Goal: Task Accomplishment & Management: Complete application form

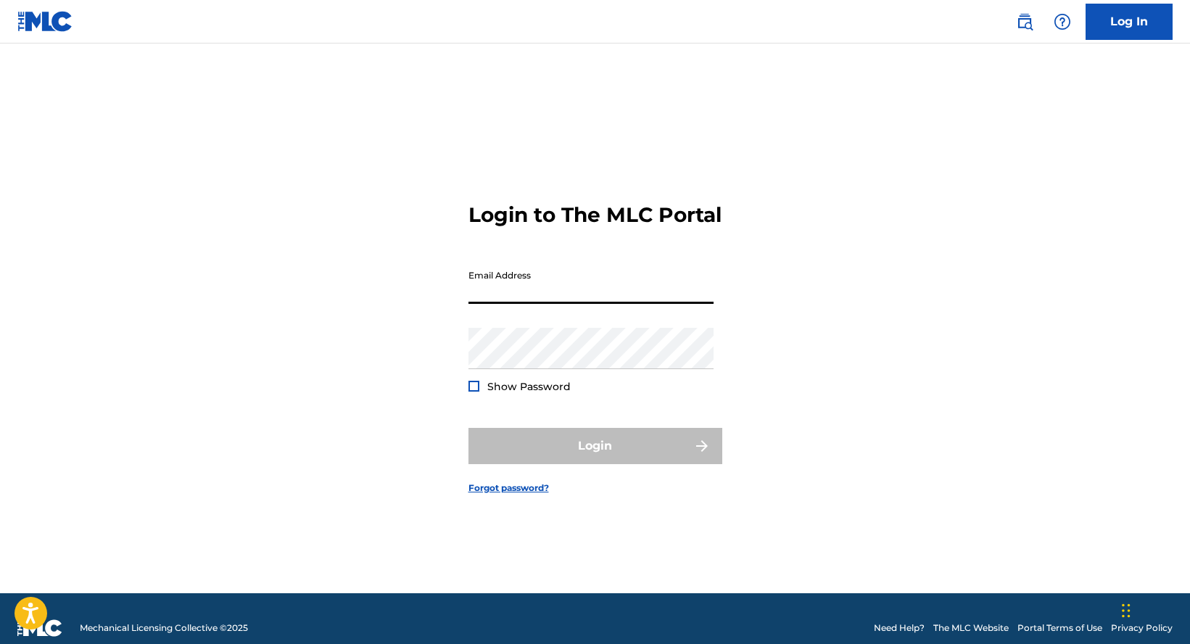
click at [555, 302] on input "Email Address" at bounding box center [591, 283] width 245 height 41
type input "[EMAIL_ADDRESS][DOMAIN_NAME]"
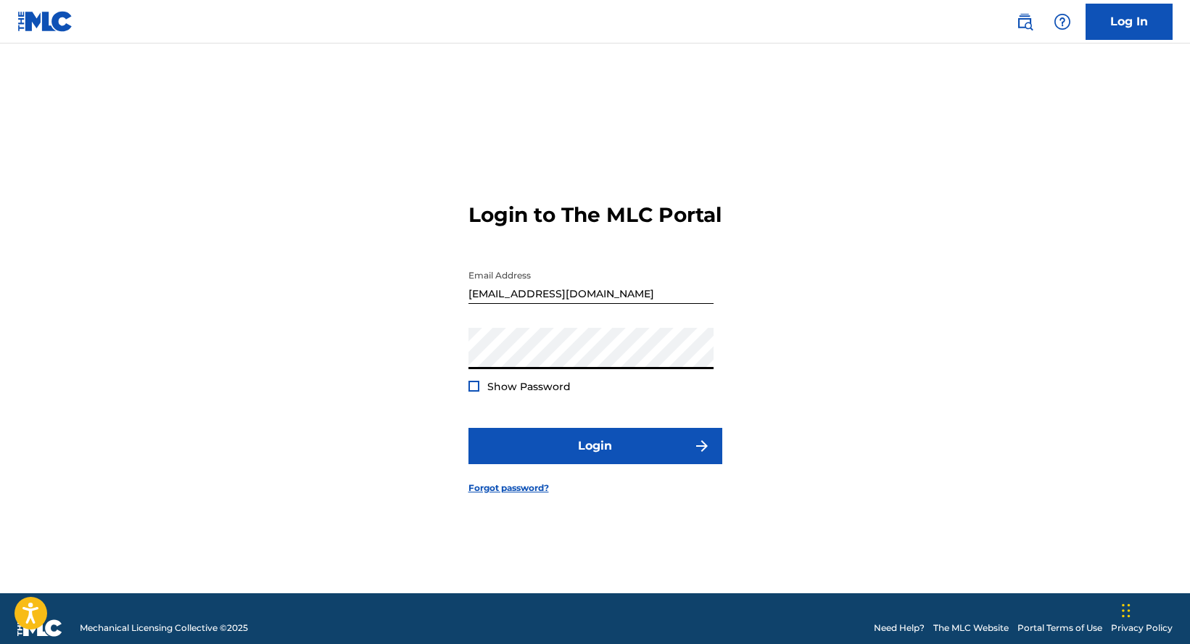
click at [469, 428] on button "Login" at bounding box center [596, 446] width 254 height 36
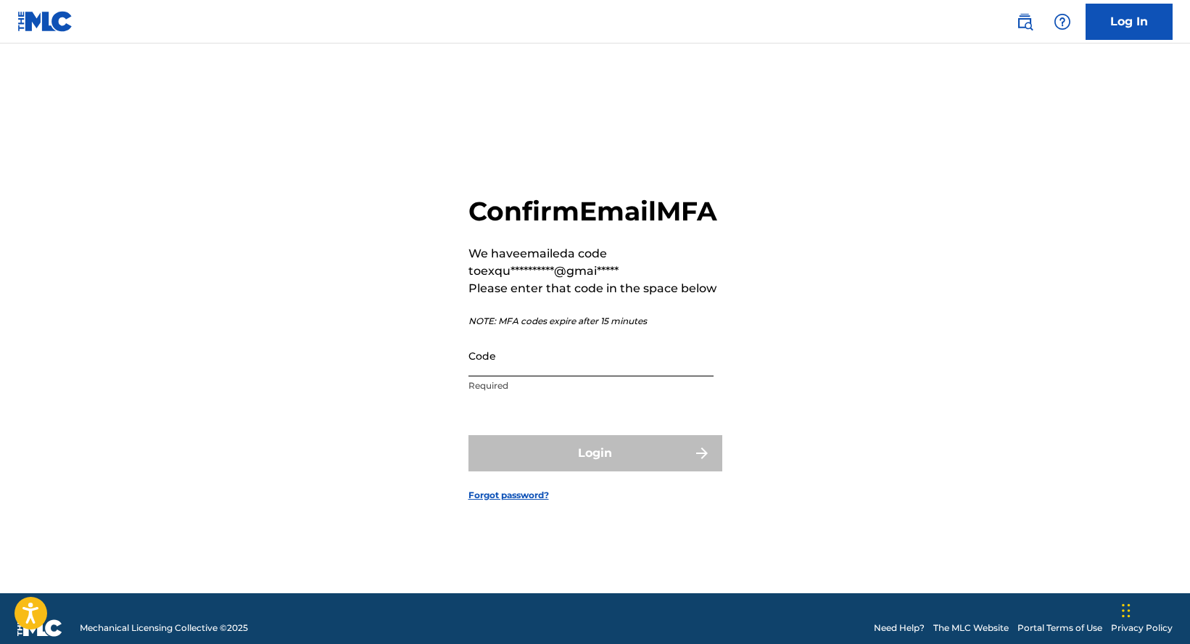
click at [602, 371] on input "Code" at bounding box center [591, 355] width 245 height 41
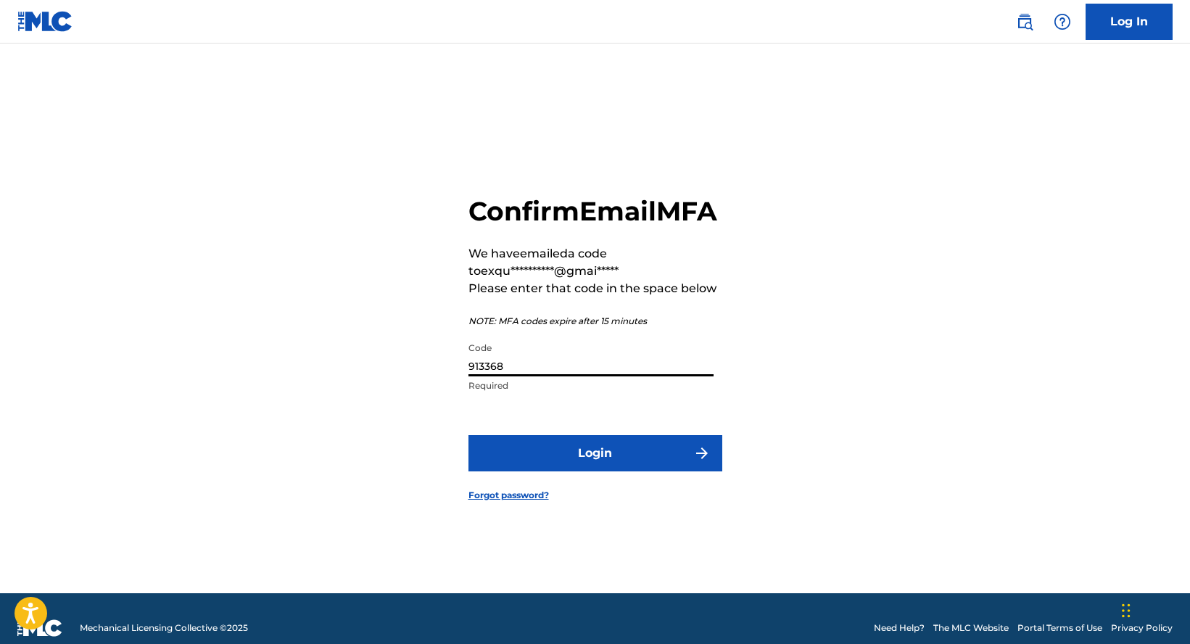
type input "913368"
click at [469, 435] on button "Login" at bounding box center [596, 453] width 254 height 36
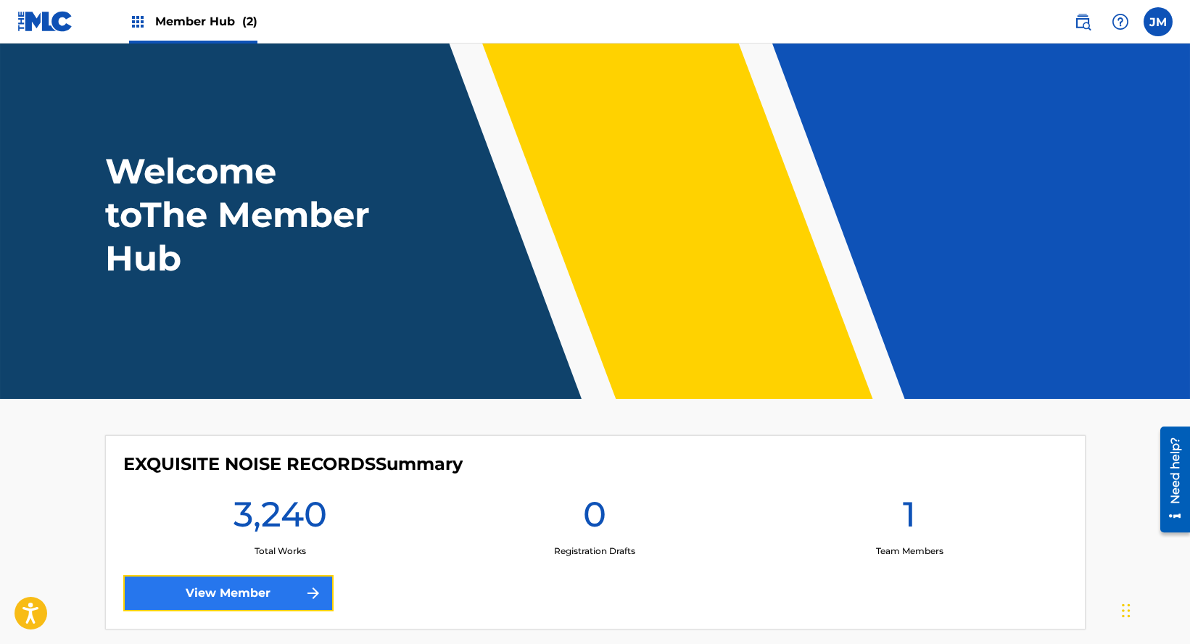
click at [203, 600] on link "View Member" at bounding box center [228, 593] width 210 height 36
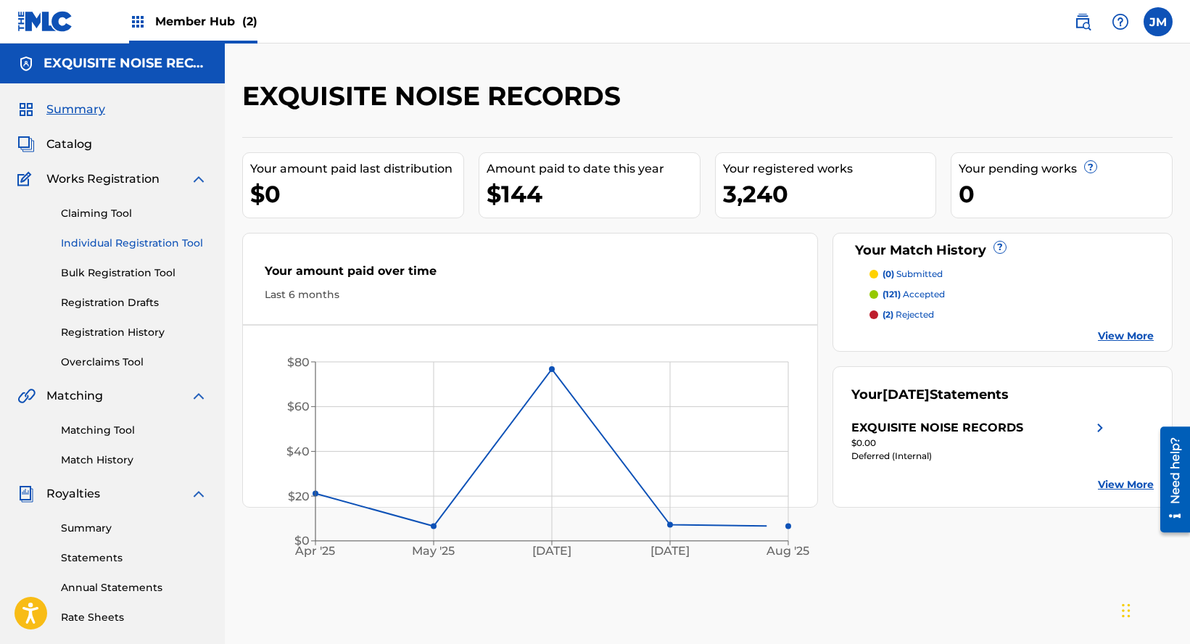
click at [128, 240] on link "Individual Registration Tool" at bounding box center [134, 243] width 147 height 15
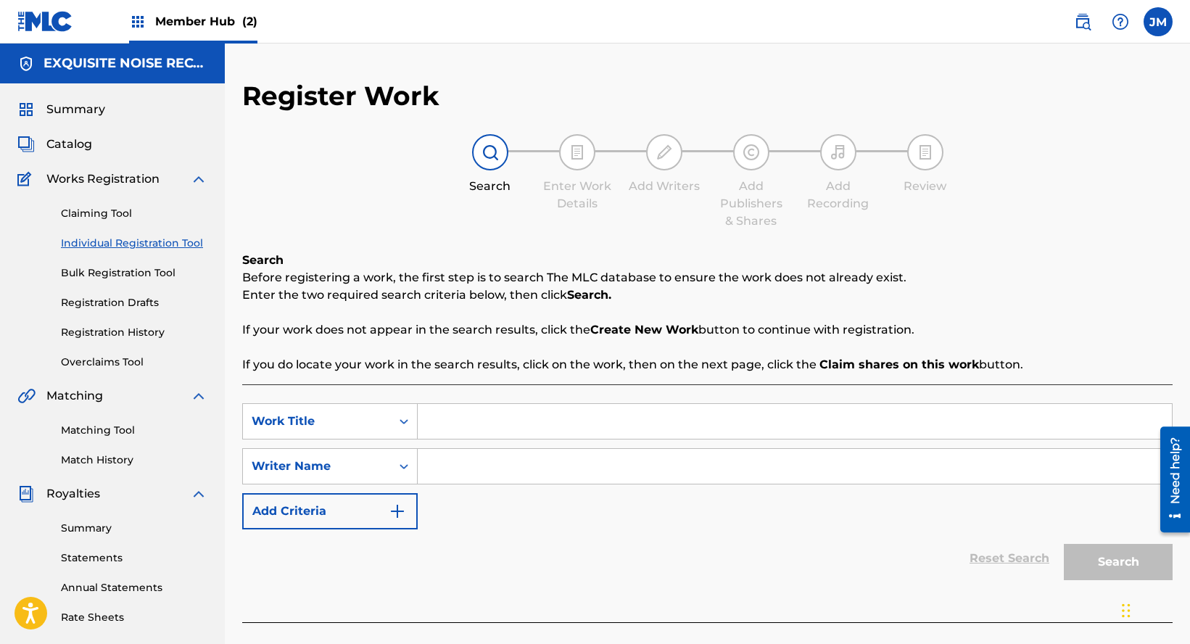
click at [448, 421] on input "Search Form" at bounding box center [795, 421] width 754 height 35
paste input "Crashing Down"
type input "Crashing Down"
click at [475, 469] on input "Search Form" at bounding box center [795, 466] width 754 height 35
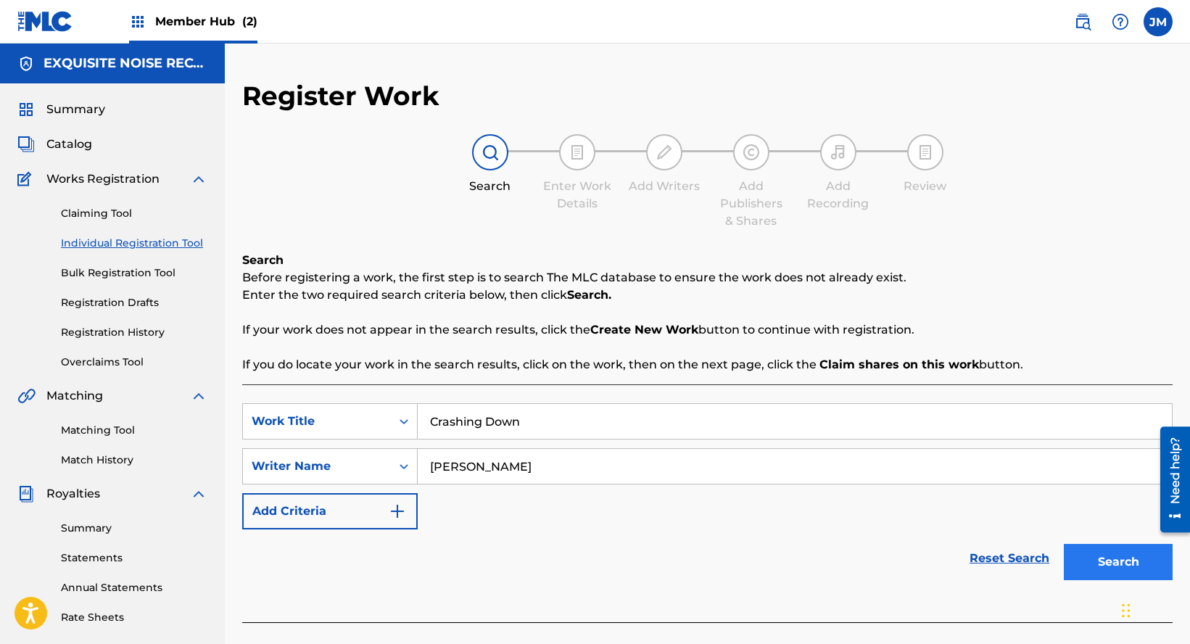
type input "[PERSON_NAME]"
click at [1110, 570] on button "Search" at bounding box center [1118, 562] width 109 height 36
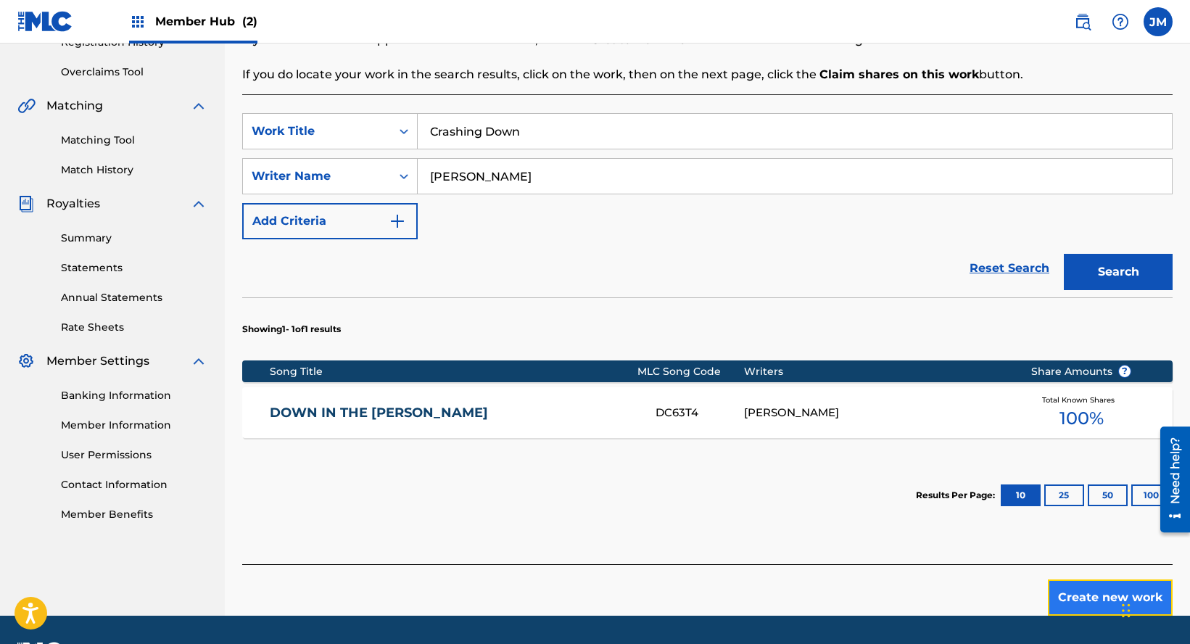
click at [1081, 594] on button "Create new work" at bounding box center [1110, 598] width 125 height 36
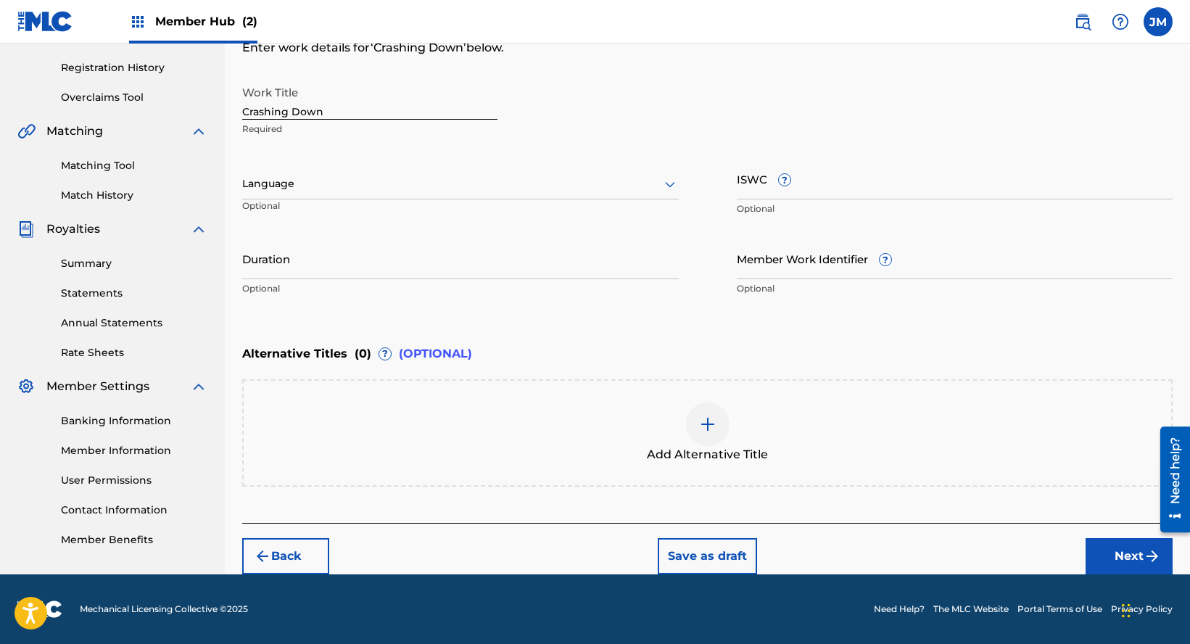
scroll to position [265, 0]
click at [1115, 561] on button "Next" at bounding box center [1129, 556] width 87 height 36
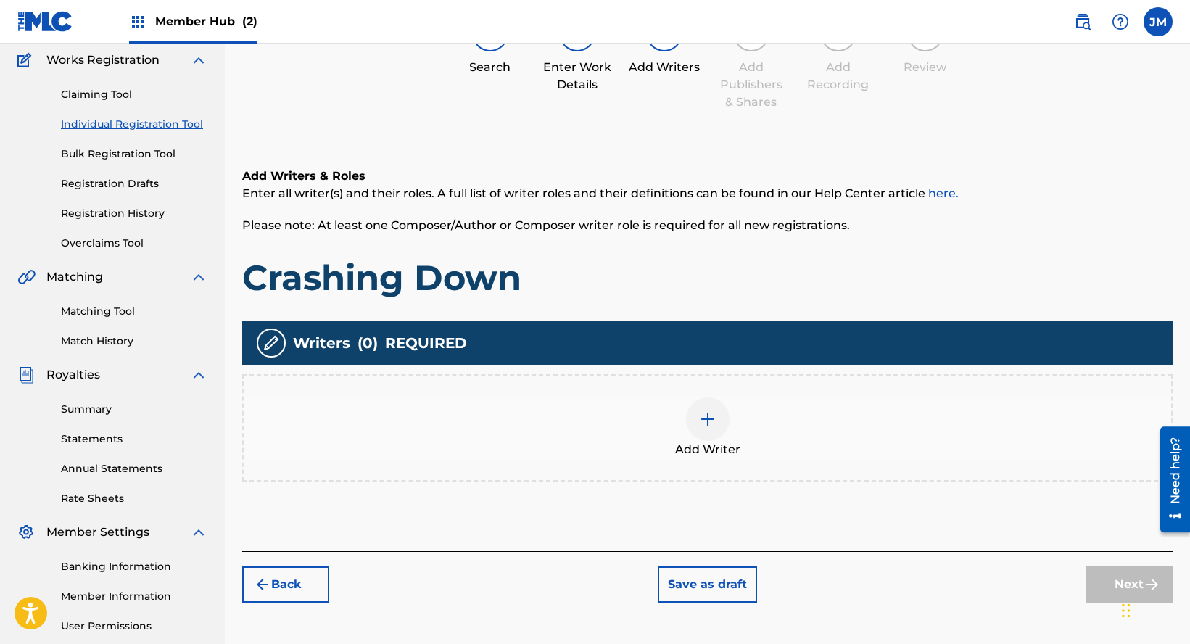
click at [811, 418] on div "Writers ( 0 ) REQUIRED Add Writer" at bounding box center [707, 401] width 931 height 160
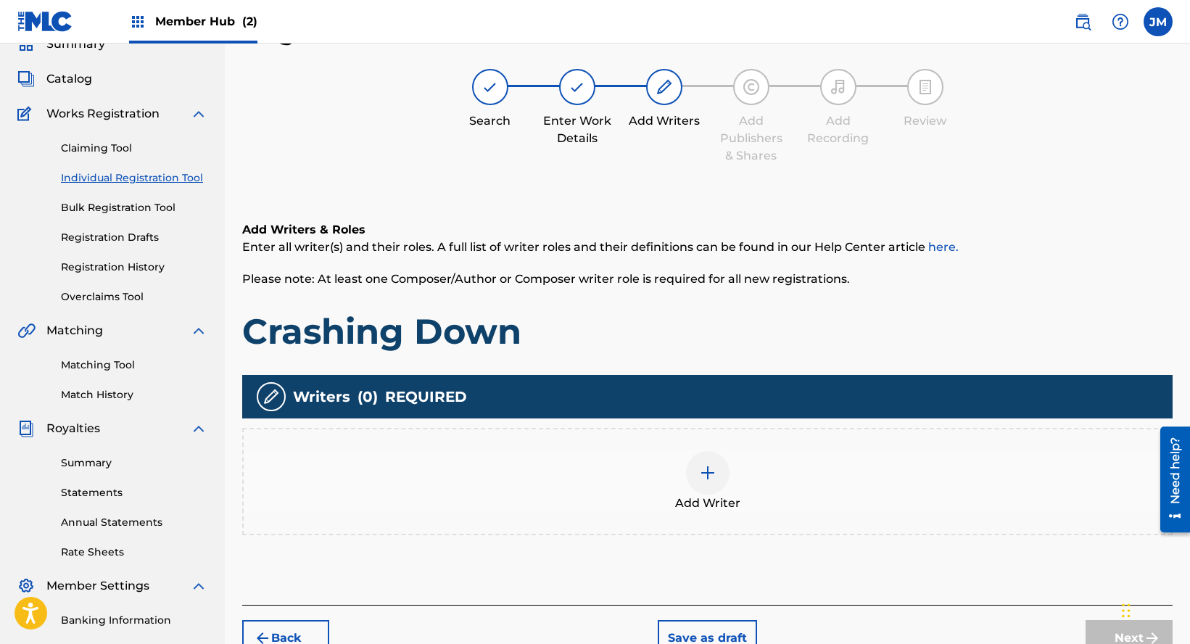
click at [777, 478] on div "Add Writer" at bounding box center [708, 481] width 928 height 61
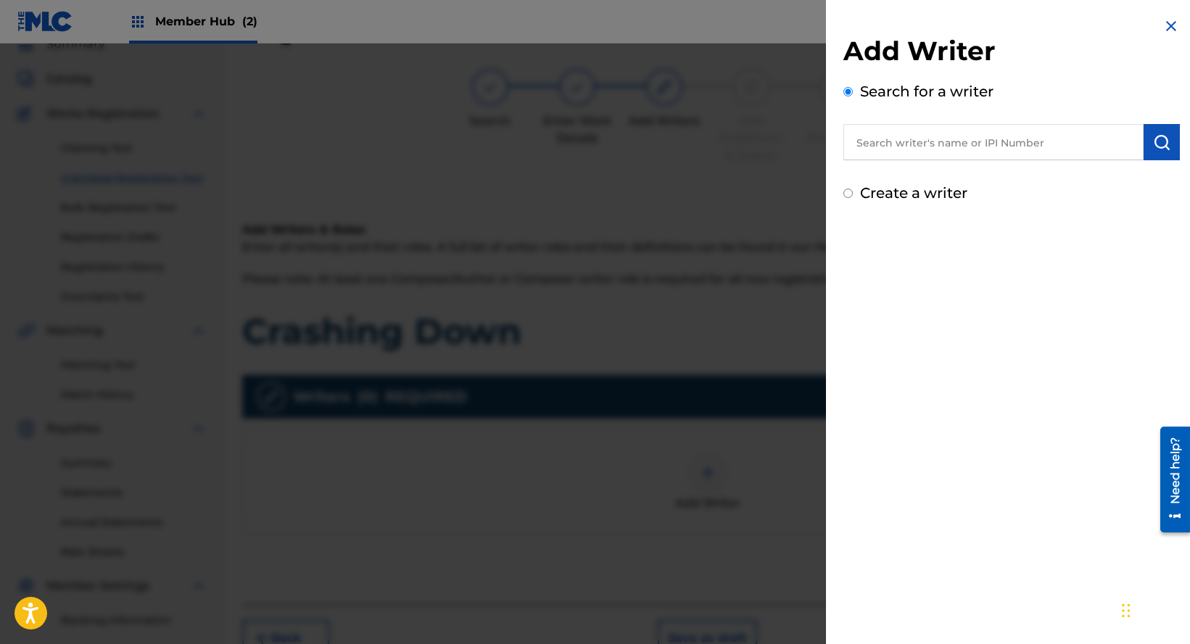
click at [932, 140] on input "text" at bounding box center [994, 142] width 300 height 36
paste input "[PERSON_NAME]"
type input "[PERSON_NAME]"
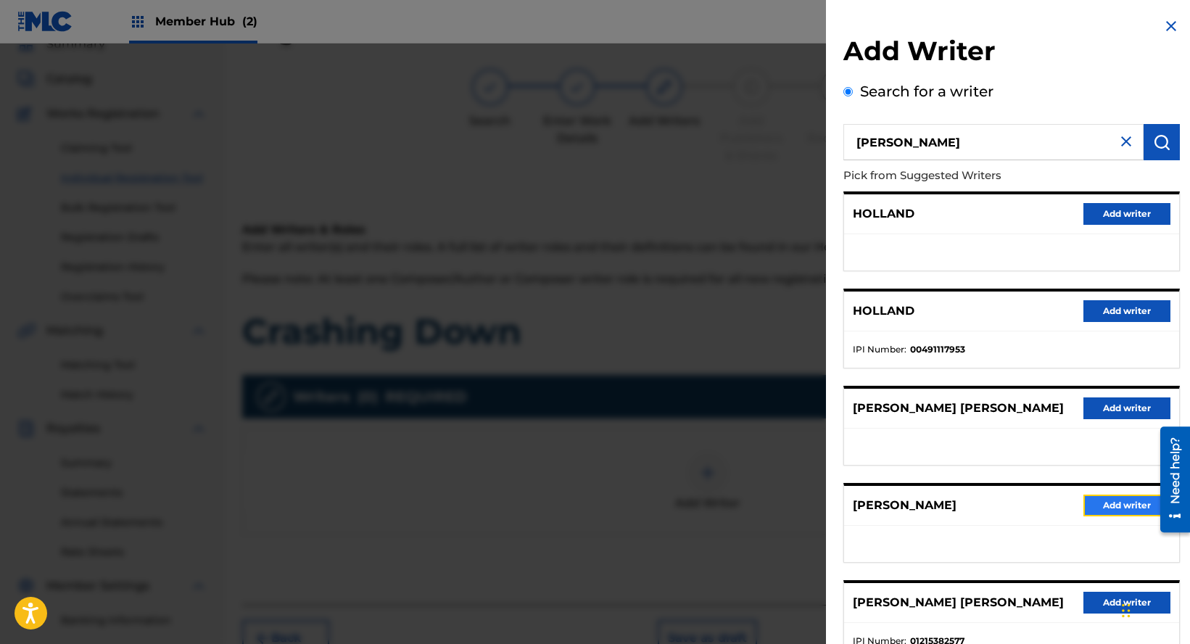
click at [1090, 506] on button "Add writer" at bounding box center [1127, 506] width 87 height 22
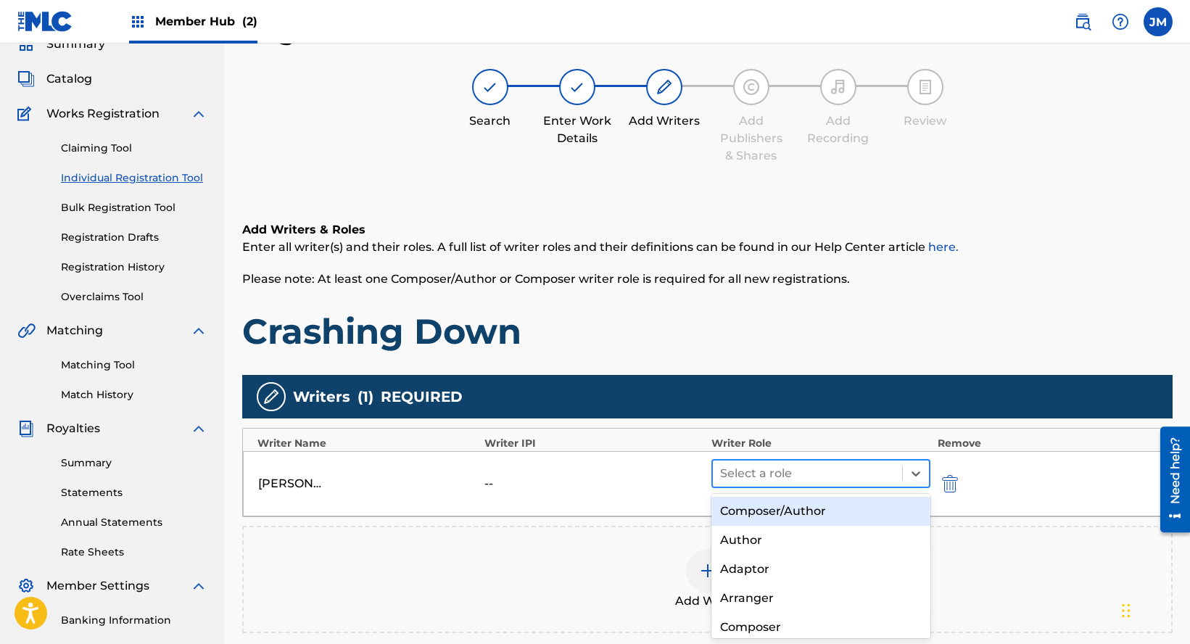
click at [817, 470] on div at bounding box center [807, 473] width 175 height 20
click at [764, 509] on div "Composer/Author" at bounding box center [821, 511] width 219 height 29
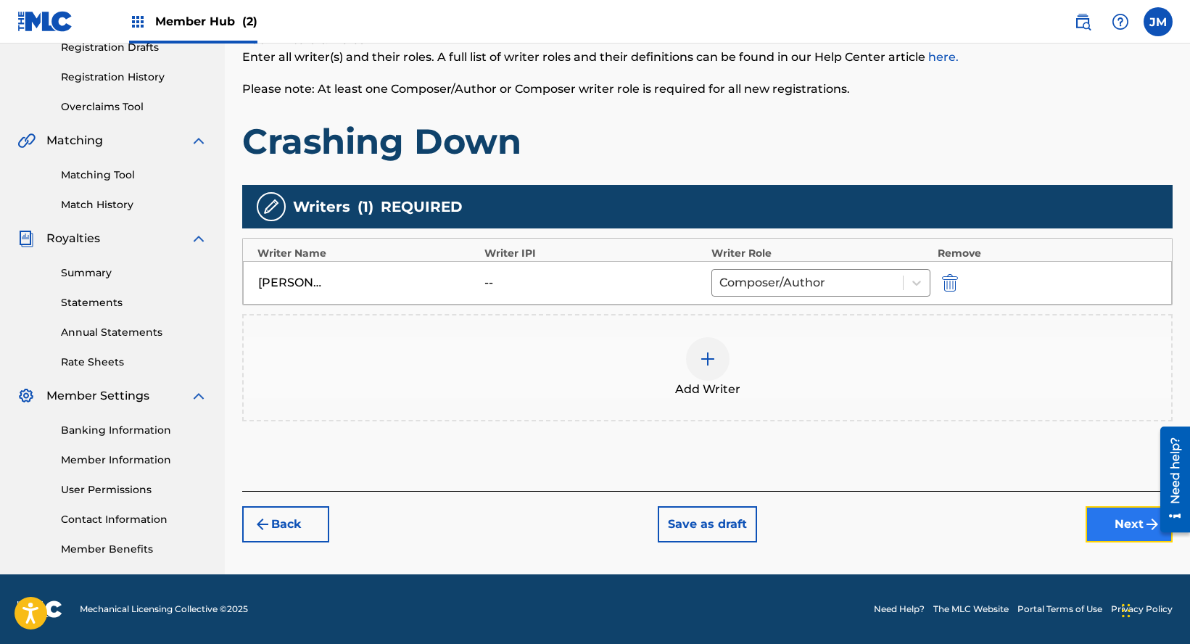
click at [1110, 521] on button "Next" at bounding box center [1129, 524] width 87 height 36
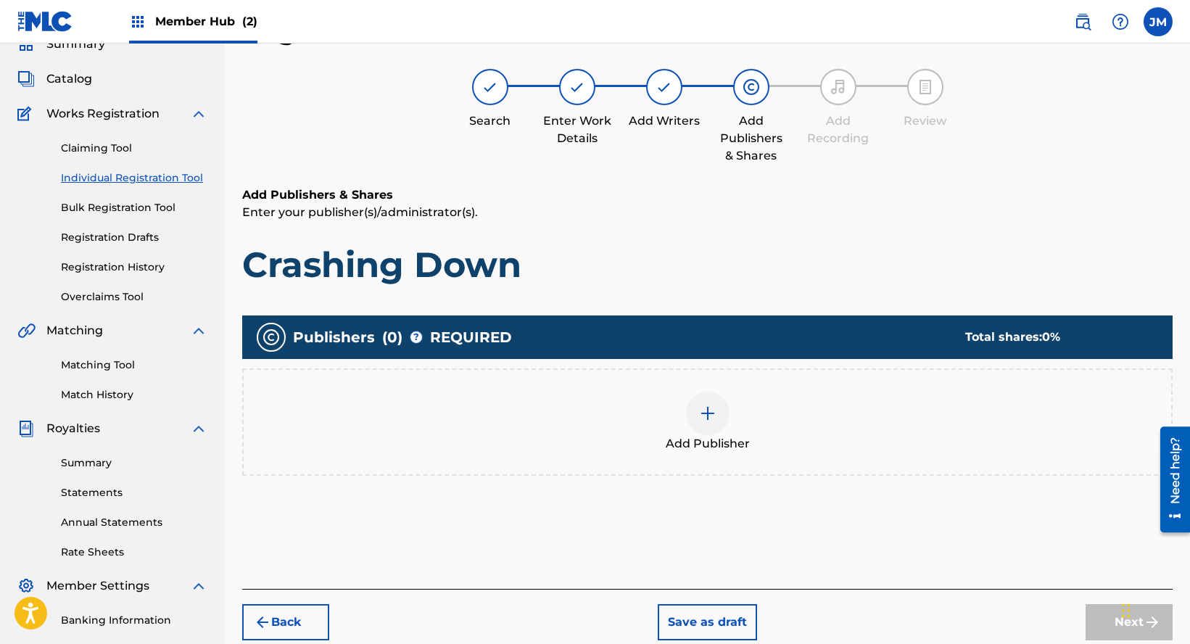
click at [726, 433] on div "Add Publisher" at bounding box center [708, 422] width 928 height 61
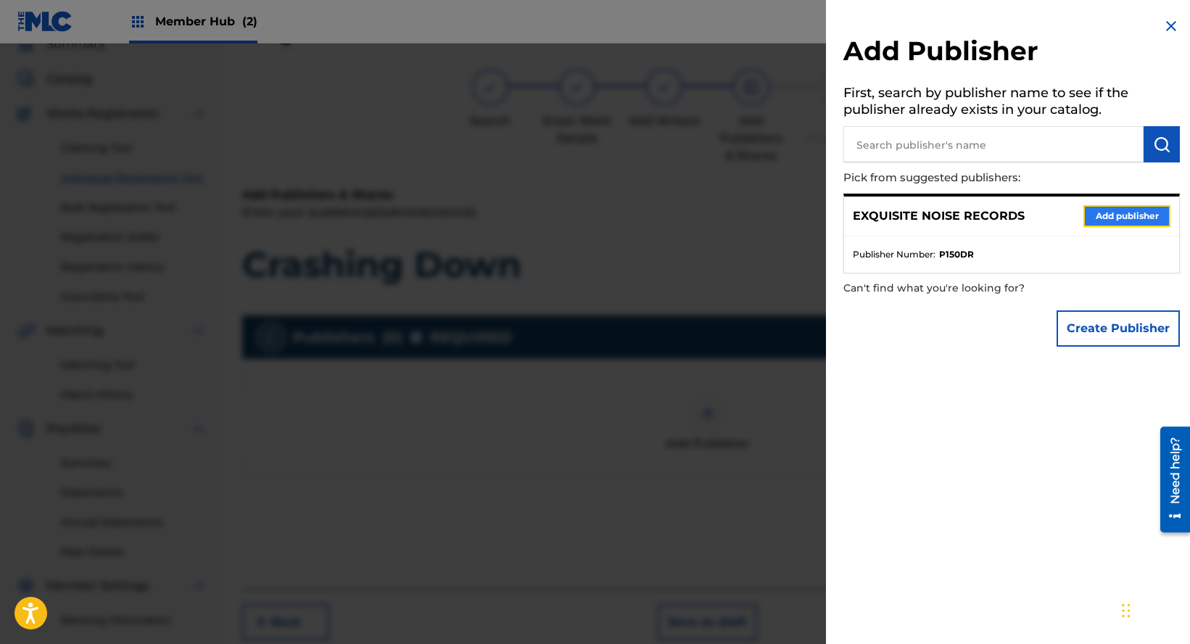
click at [1092, 215] on button "Add publisher" at bounding box center [1127, 216] width 87 height 22
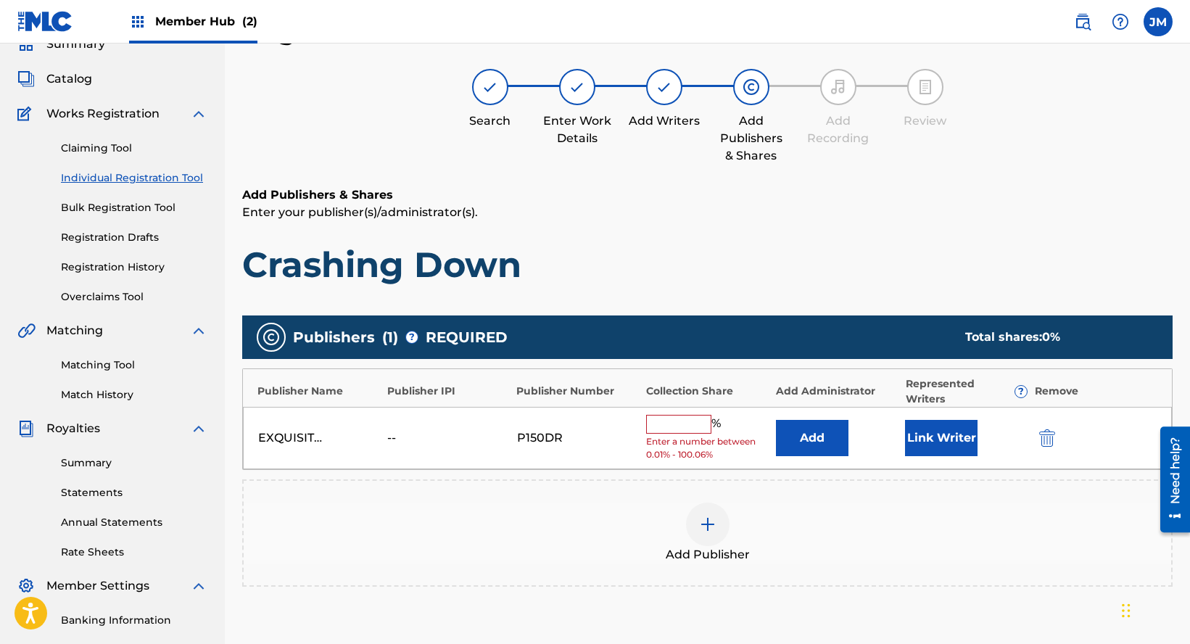
click at [669, 426] on input "text" at bounding box center [678, 424] width 65 height 19
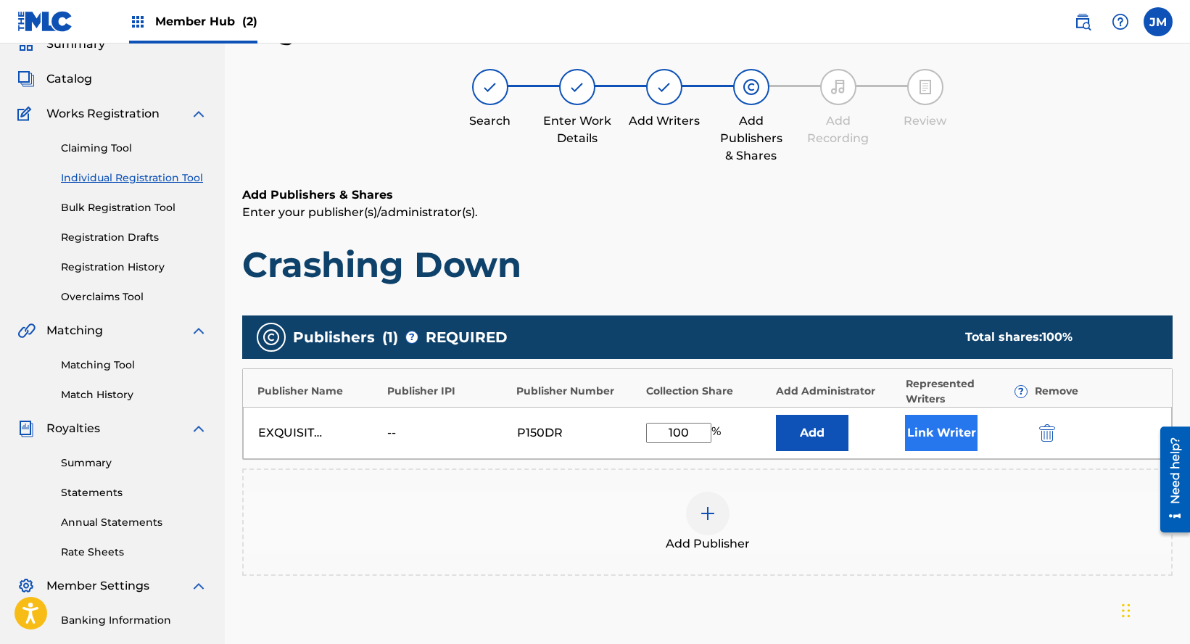
type input "100"
click at [963, 426] on button "Link Writer" at bounding box center [941, 433] width 73 height 36
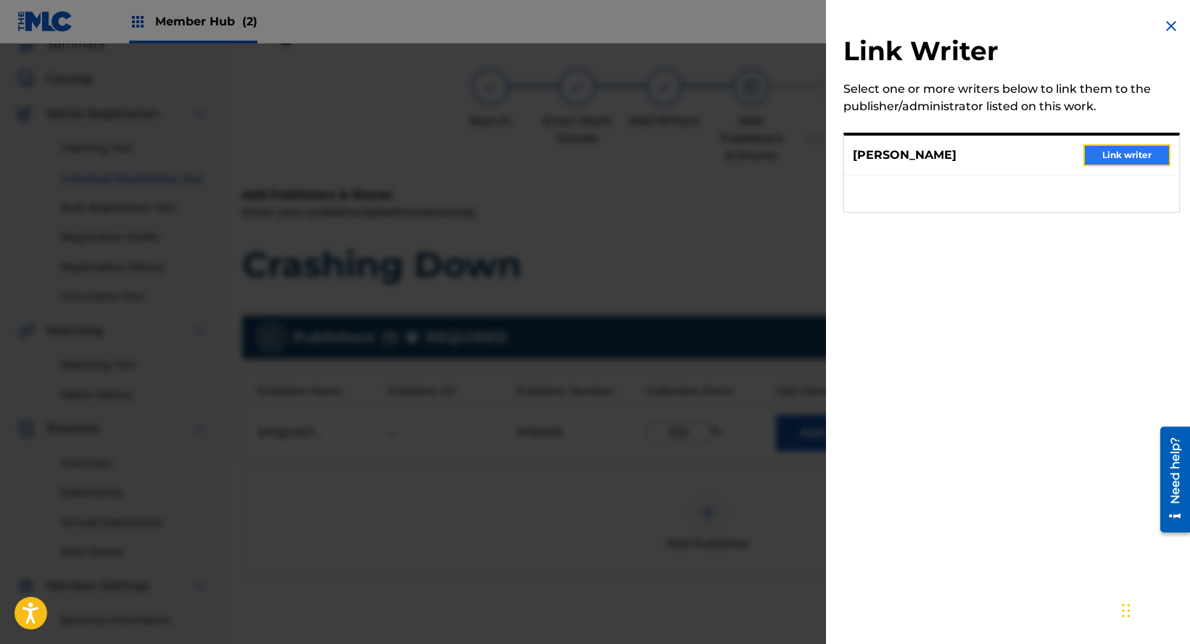
click at [1105, 153] on button "Link writer" at bounding box center [1127, 155] width 87 height 22
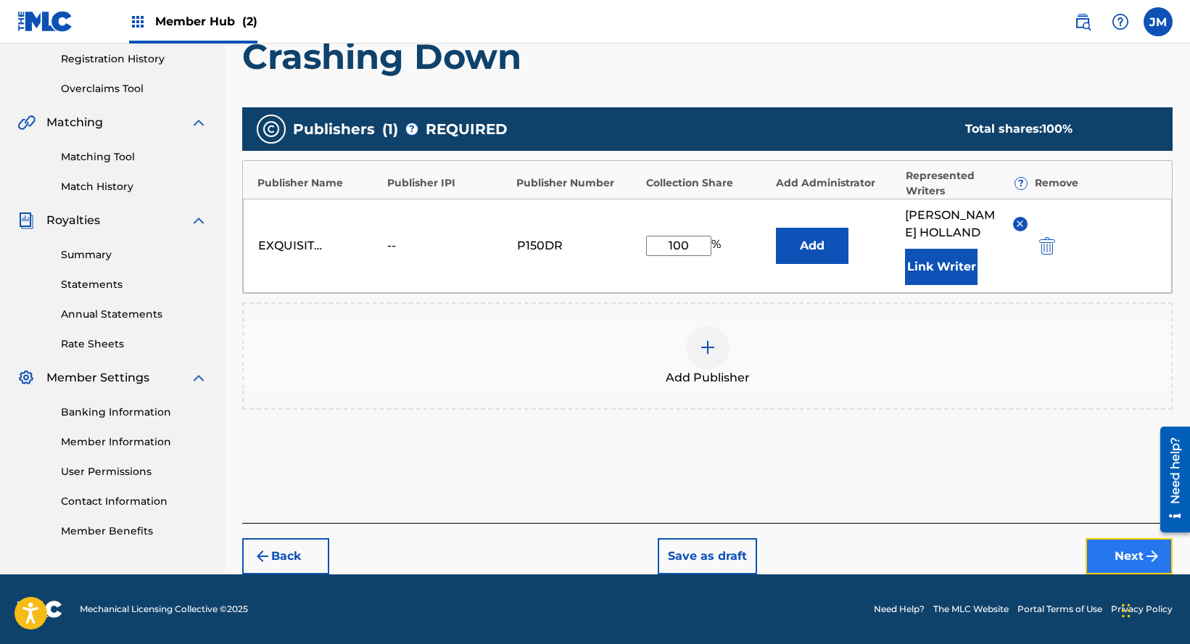
click at [1112, 554] on button "Next" at bounding box center [1129, 556] width 87 height 36
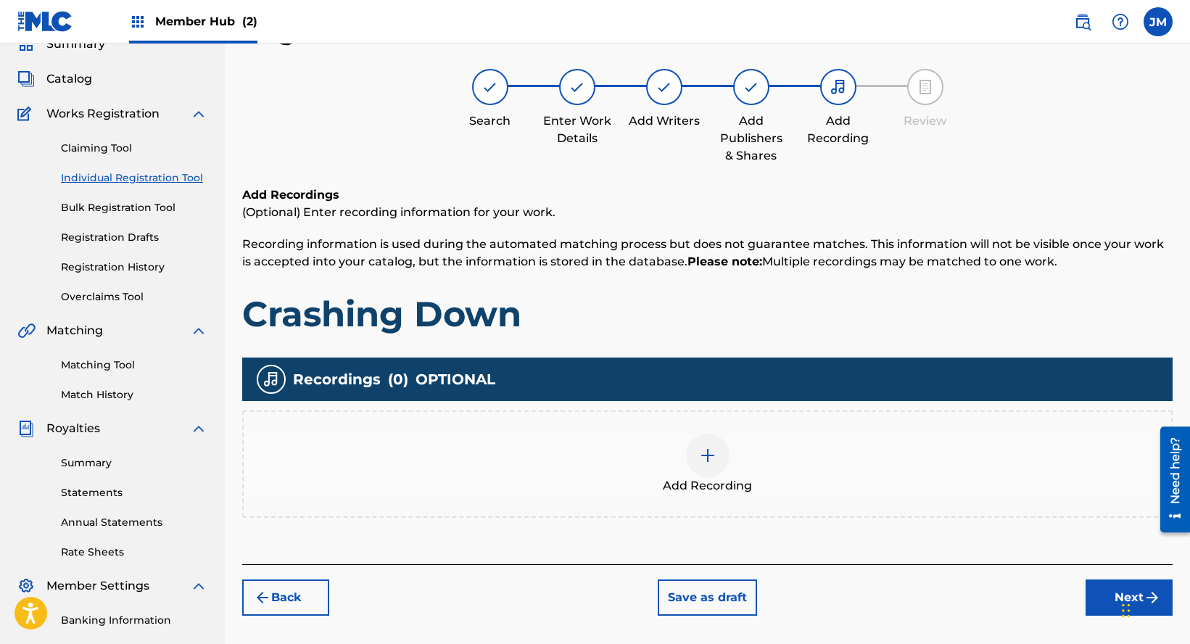
click at [743, 450] on div "Add Recording" at bounding box center [708, 464] width 928 height 61
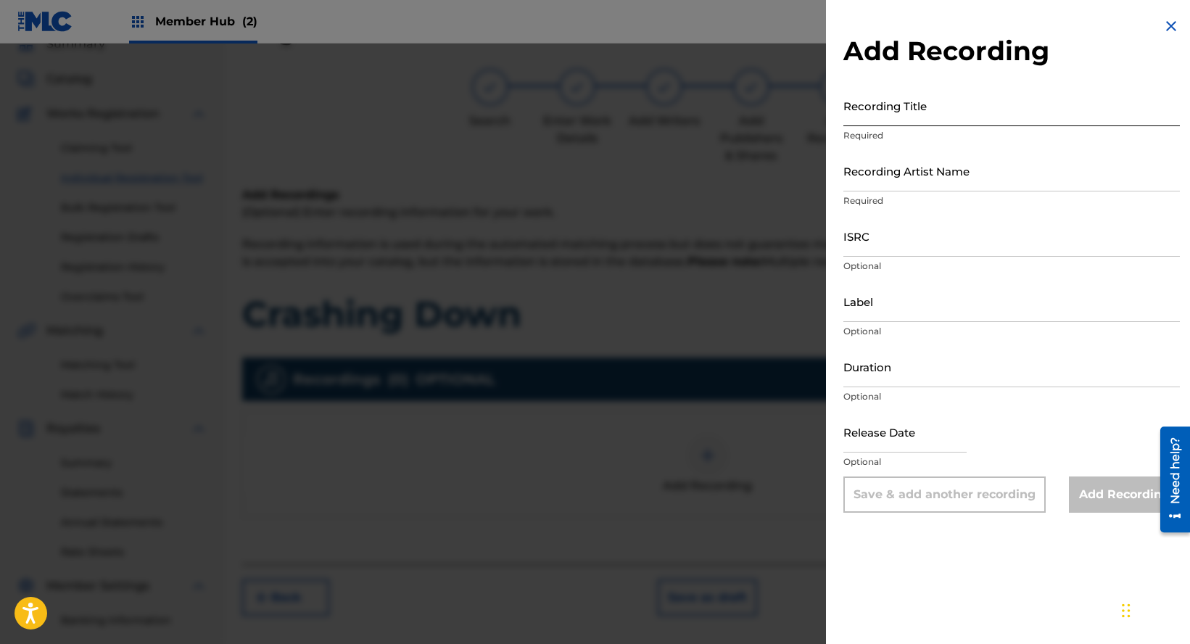
click at [947, 111] on input "Recording Title" at bounding box center [1012, 105] width 337 height 41
paste input "Crashing Down"
type input "Crashing Down"
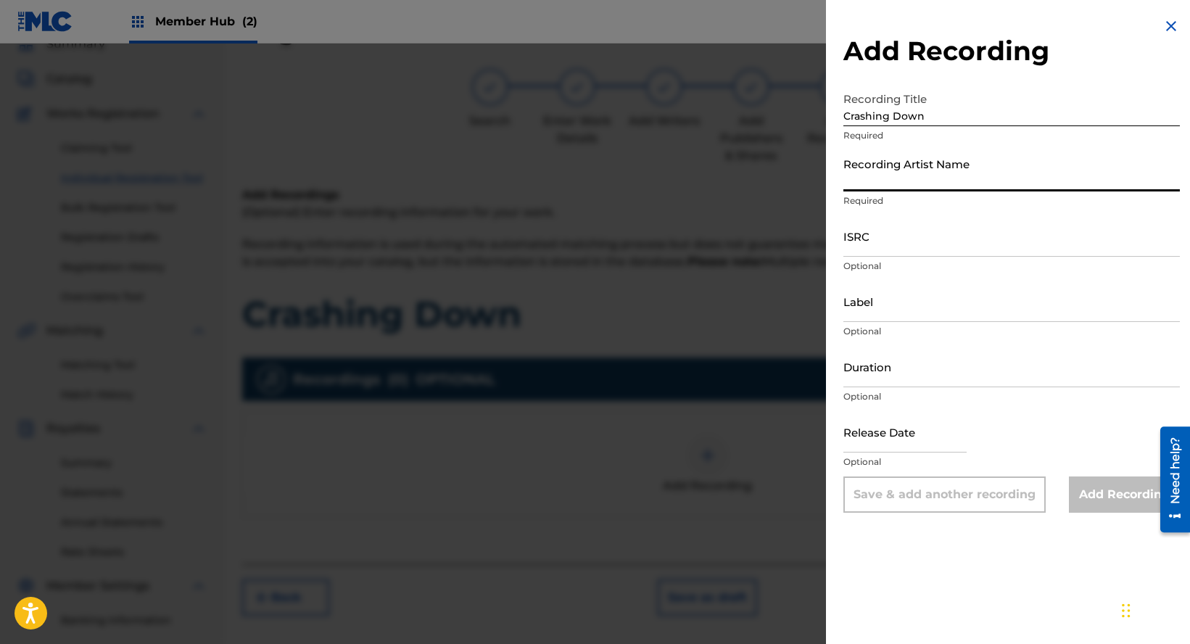
paste input "[PERSON_NAME]"
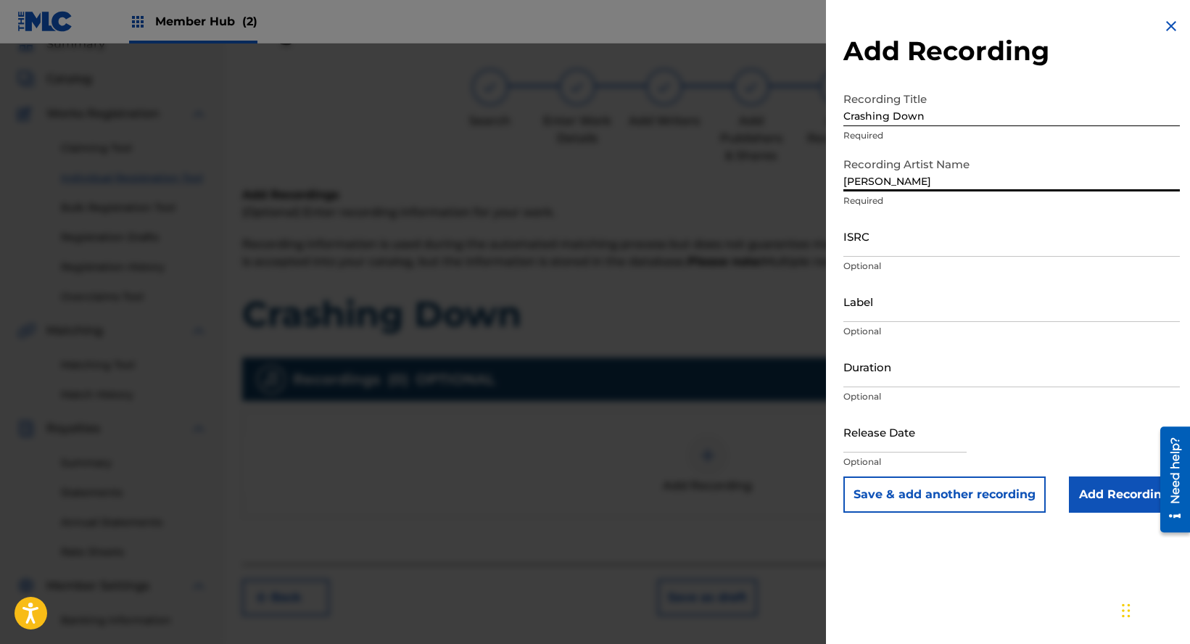
type input "[PERSON_NAME]"
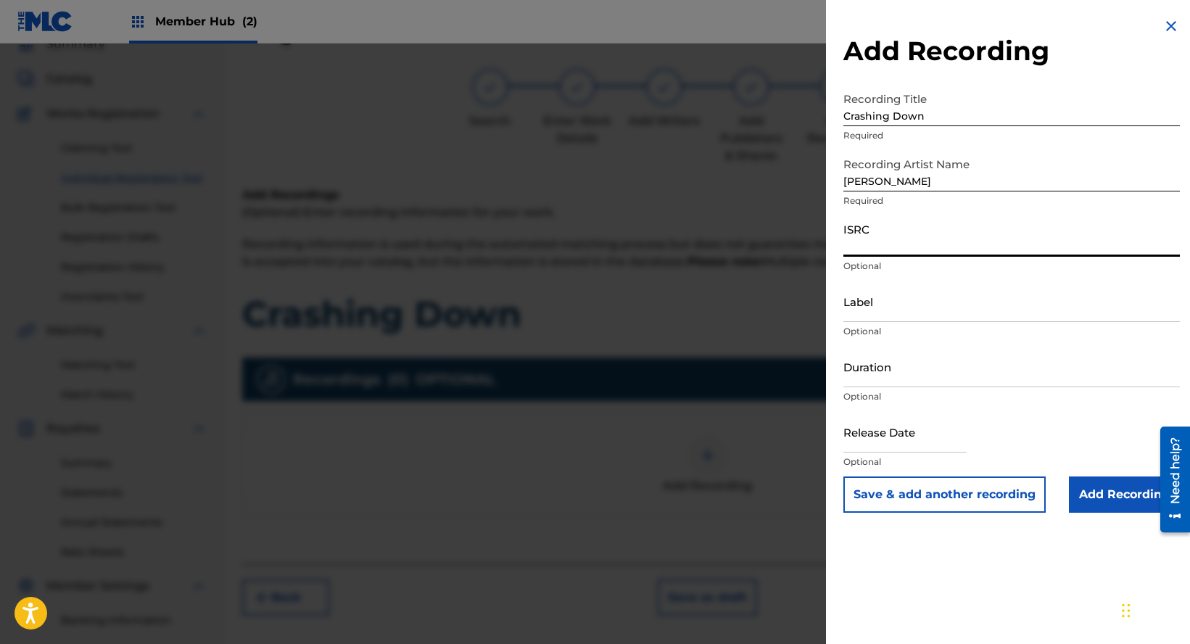
paste input "QZS662588339"
type input "QZS662588339"
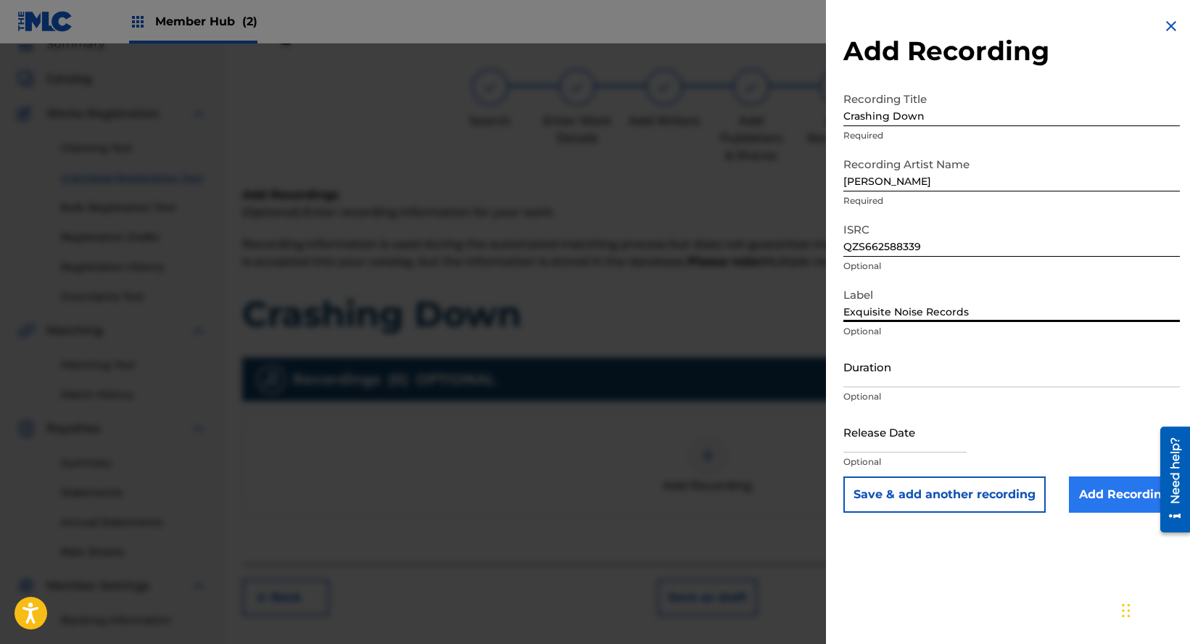
type input "Exquisite Noise Records"
click at [1084, 485] on input "Add Recording" at bounding box center [1124, 495] width 111 height 36
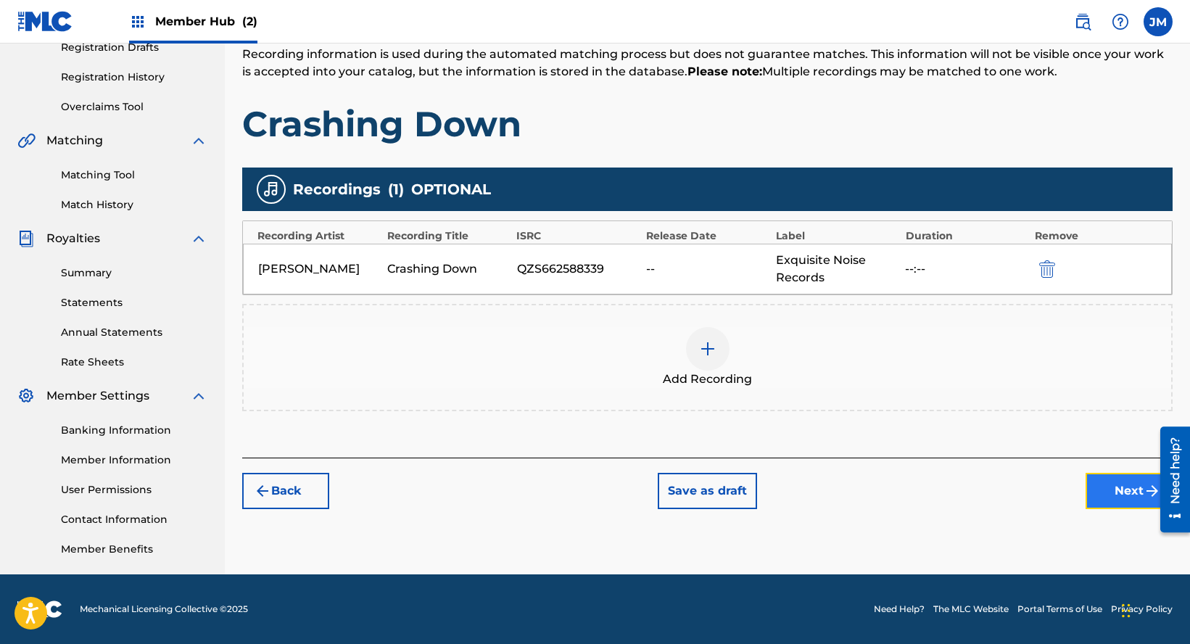
click at [1136, 494] on button "Next" at bounding box center [1129, 491] width 87 height 36
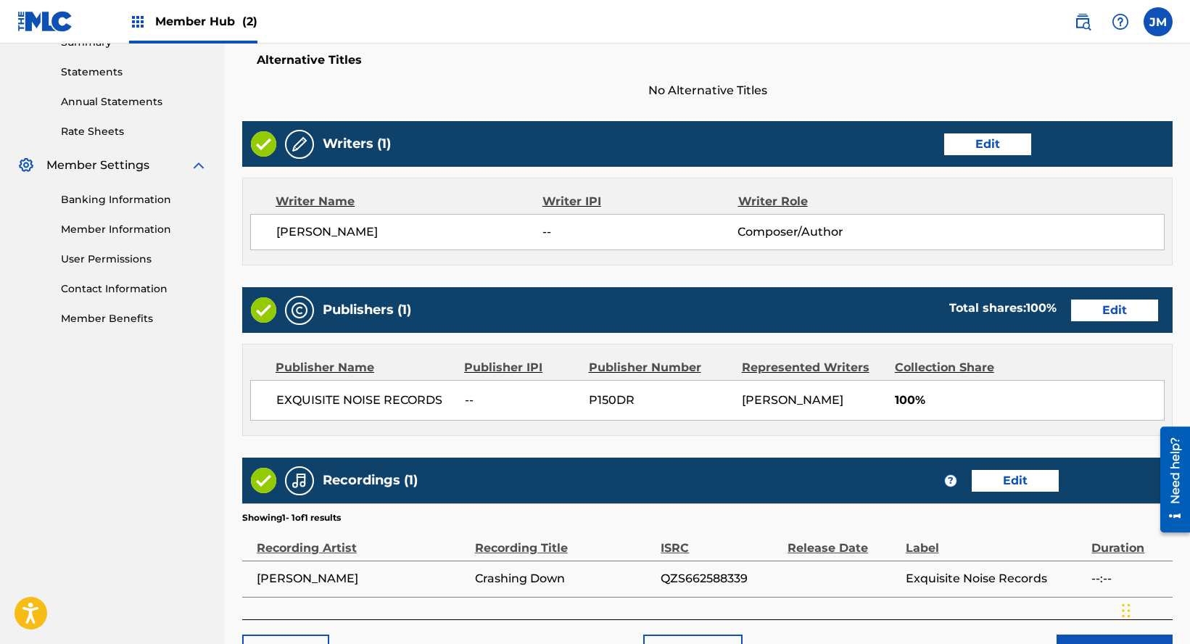
scroll to position [582, 0]
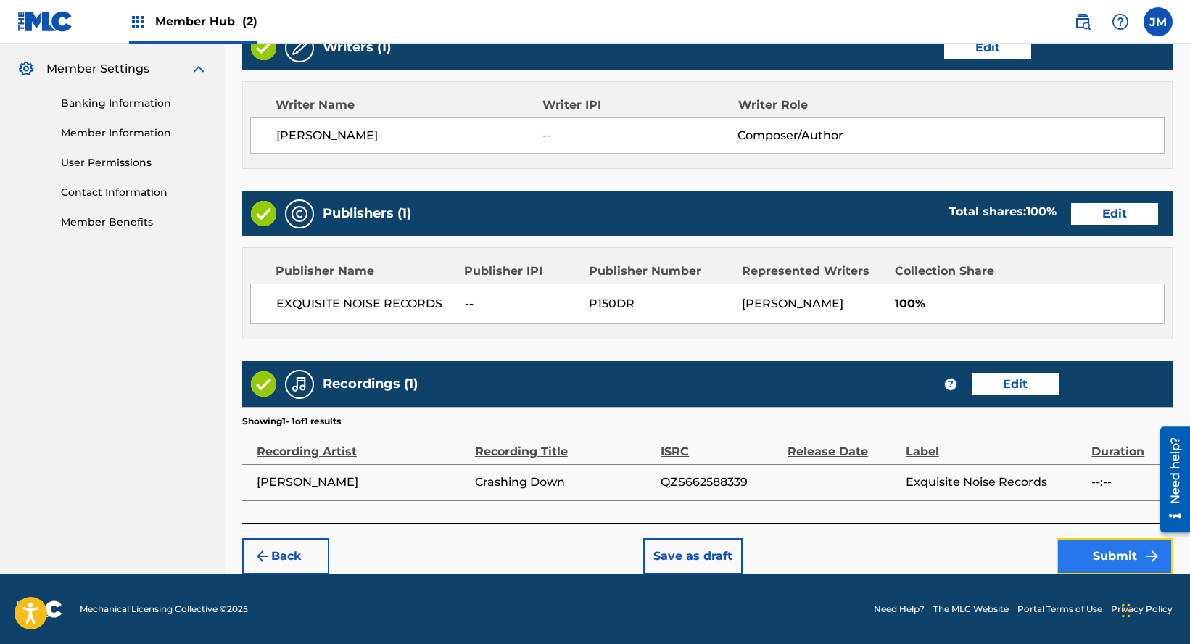
click at [1114, 550] on button "Submit" at bounding box center [1115, 556] width 116 height 36
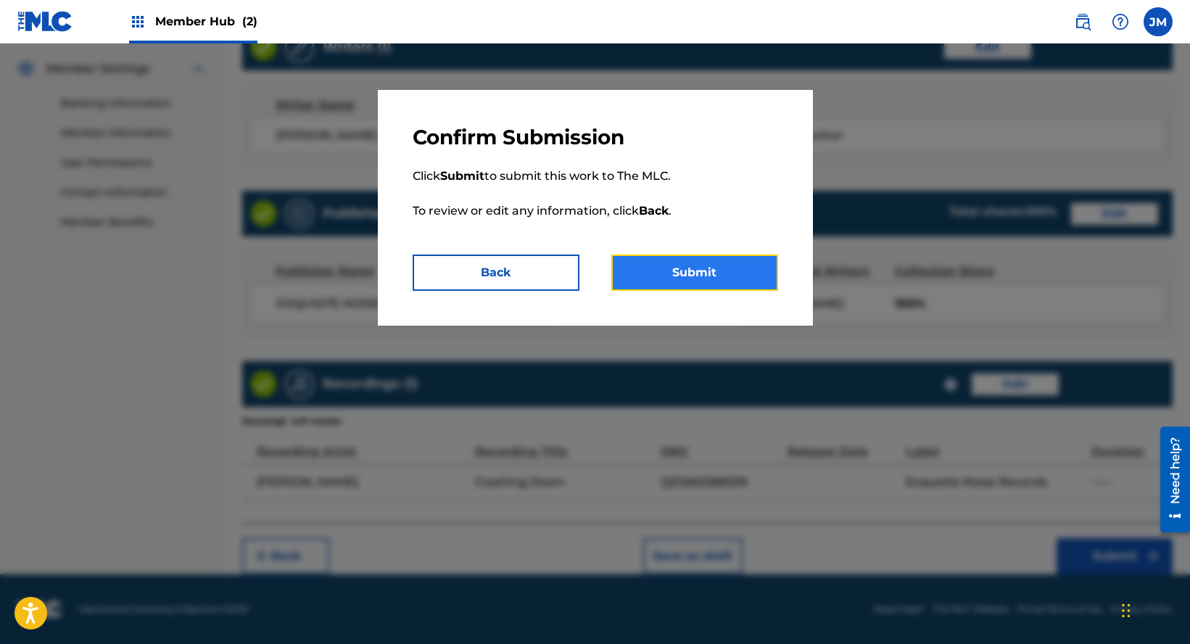
click at [696, 275] on button "Submit" at bounding box center [694, 273] width 167 height 36
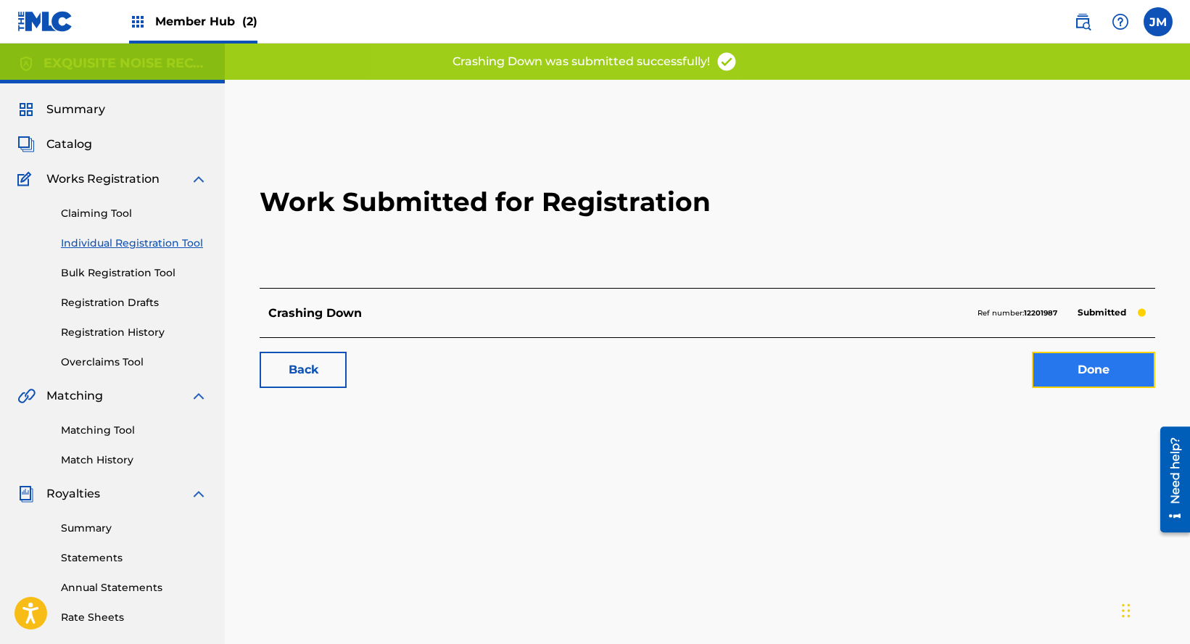
click at [1095, 372] on link "Done" at bounding box center [1093, 370] width 123 height 36
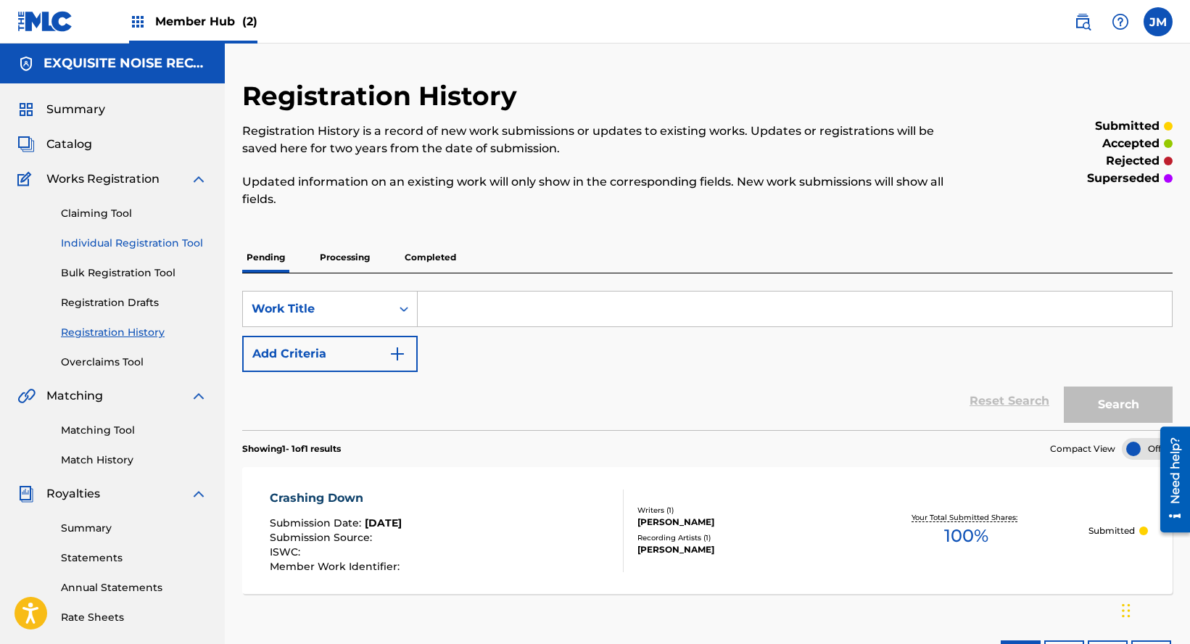
click at [96, 243] on link "Individual Registration Tool" at bounding box center [134, 243] width 147 height 15
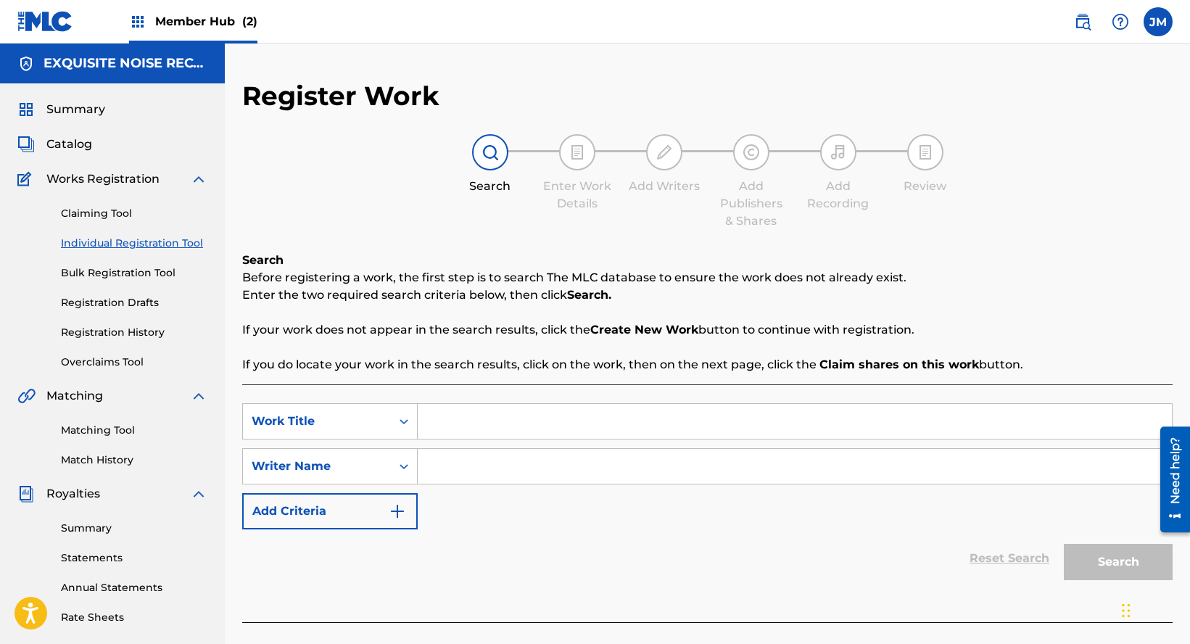
click at [429, 421] on input "Search Form" at bounding box center [795, 421] width 754 height 35
paste input "A [PERSON_NAME]"
type input "A [PERSON_NAME]"
click at [487, 474] on input "Search Form" at bounding box center [795, 466] width 754 height 35
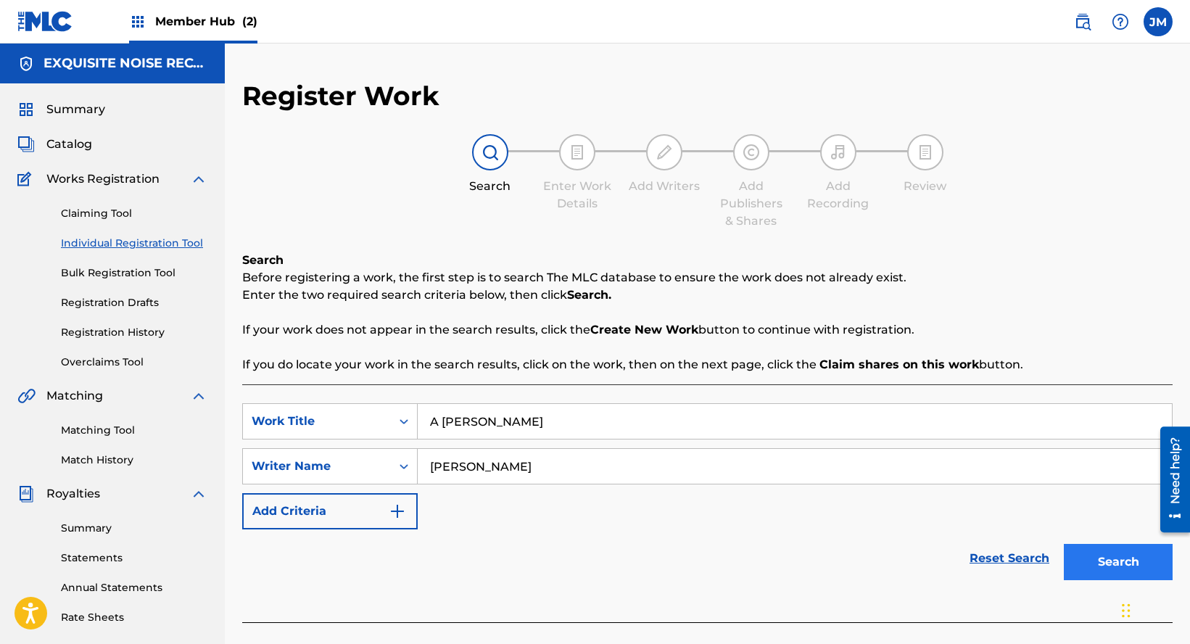
type input "[PERSON_NAME]"
click at [1104, 558] on button "Search" at bounding box center [1118, 562] width 109 height 36
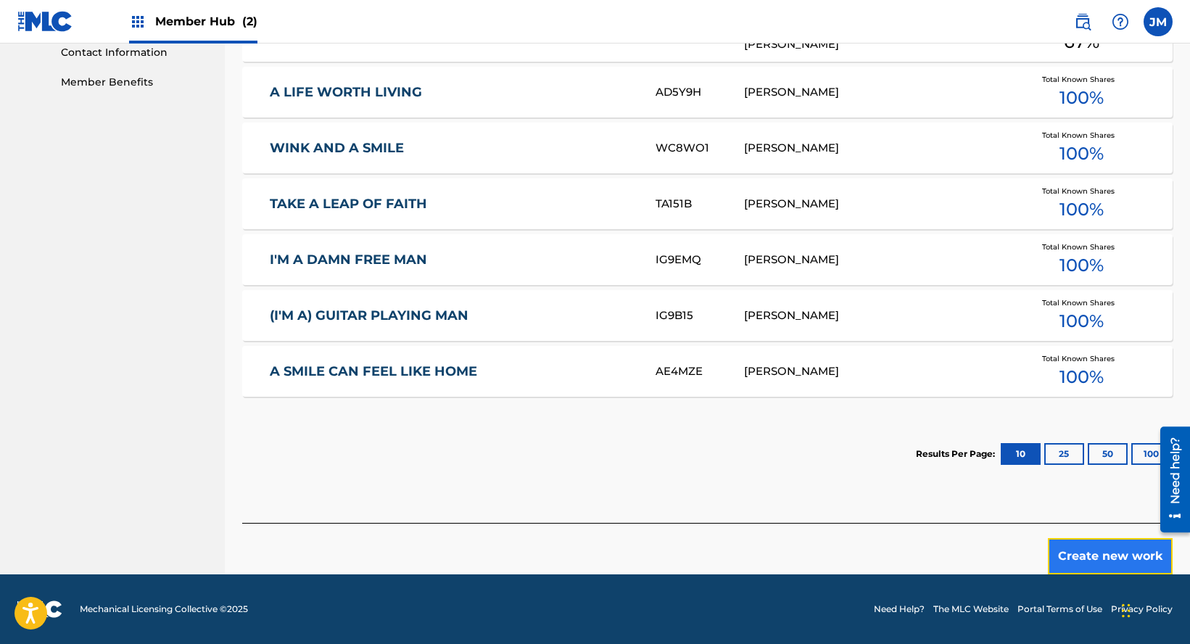
click at [1087, 554] on button "Create new work" at bounding box center [1110, 556] width 125 height 36
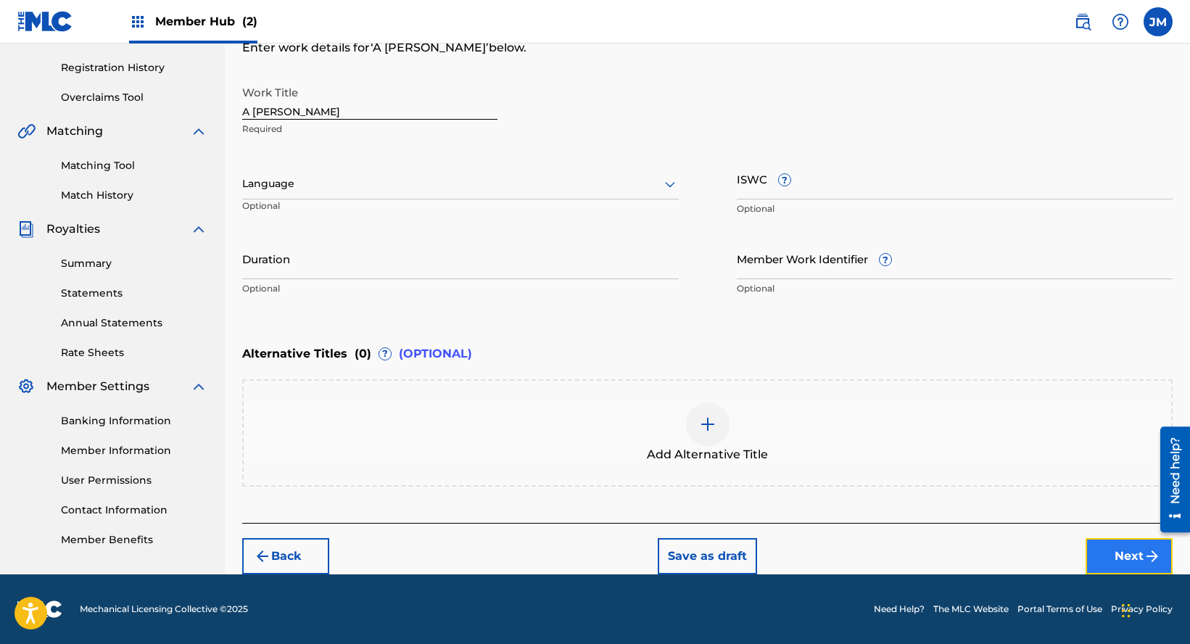
click at [1094, 556] on button "Next" at bounding box center [1129, 556] width 87 height 36
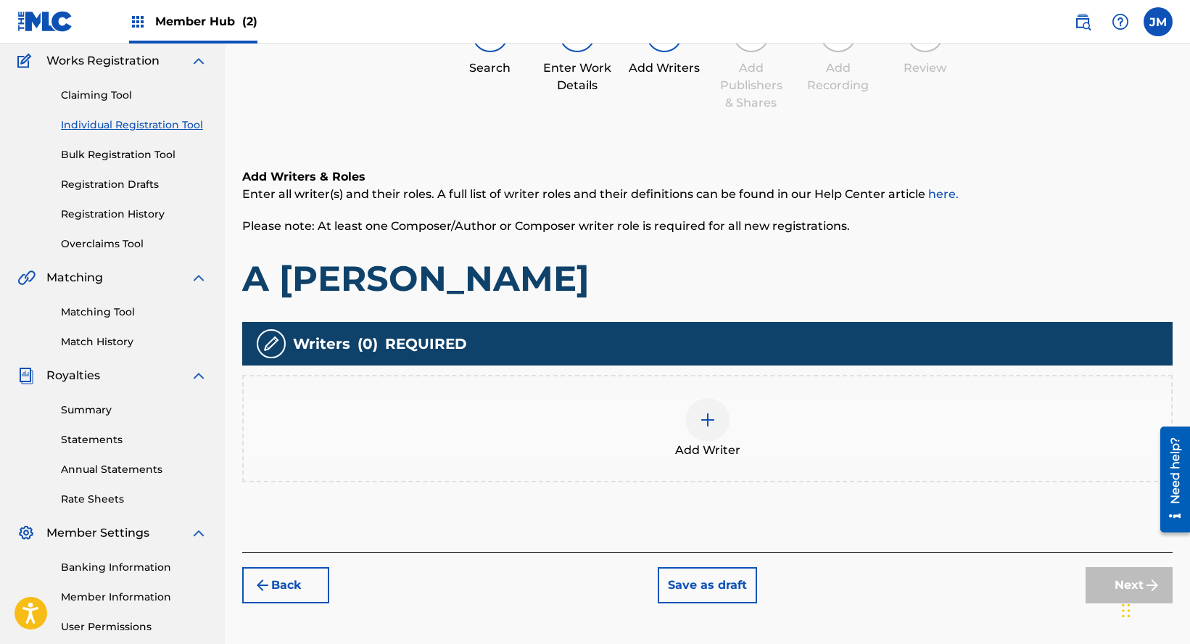
scroll to position [65, 0]
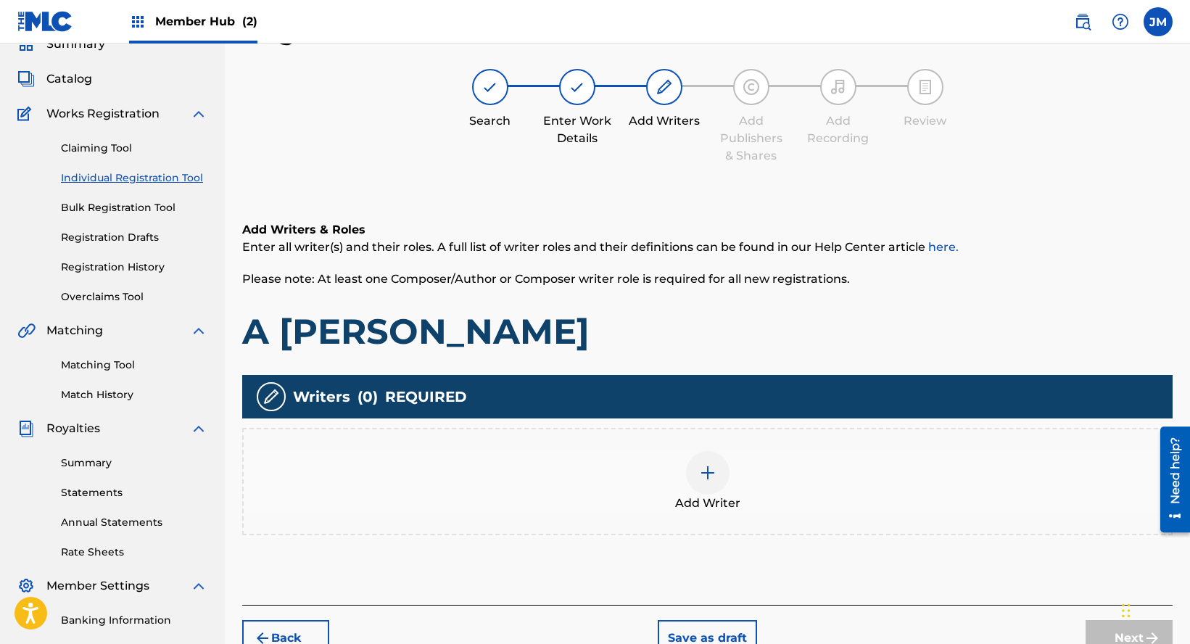
click at [896, 501] on div "Add Writer" at bounding box center [708, 481] width 928 height 61
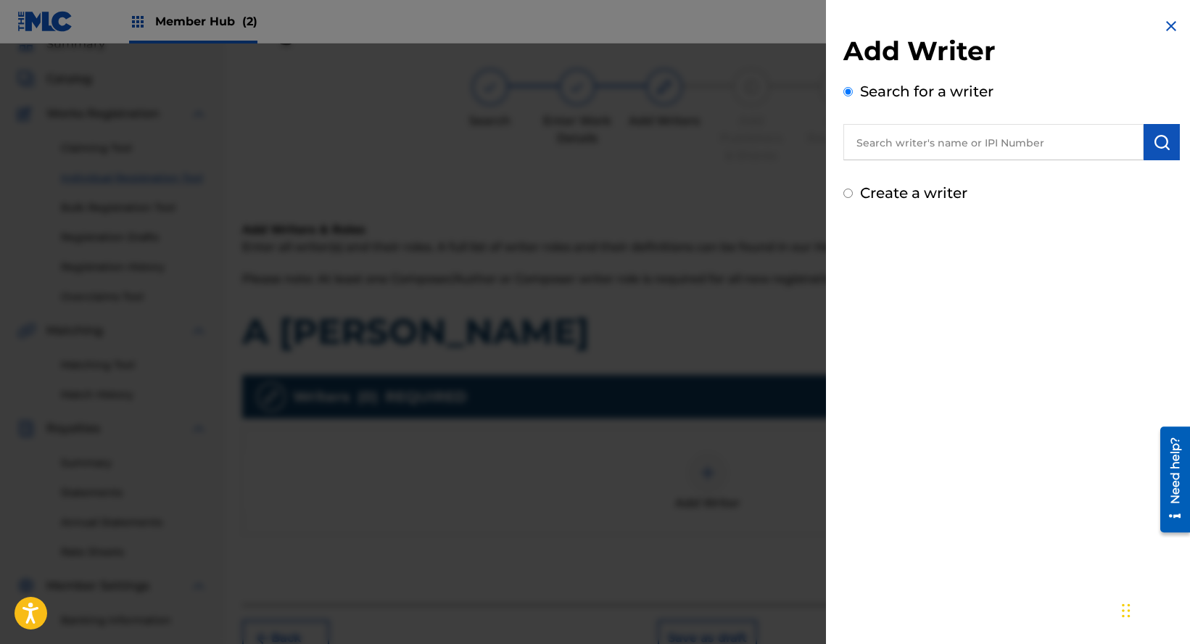
click at [969, 154] on input "text" at bounding box center [994, 142] width 300 height 36
paste input "[PERSON_NAME]"
type input "[PERSON_NAME]"
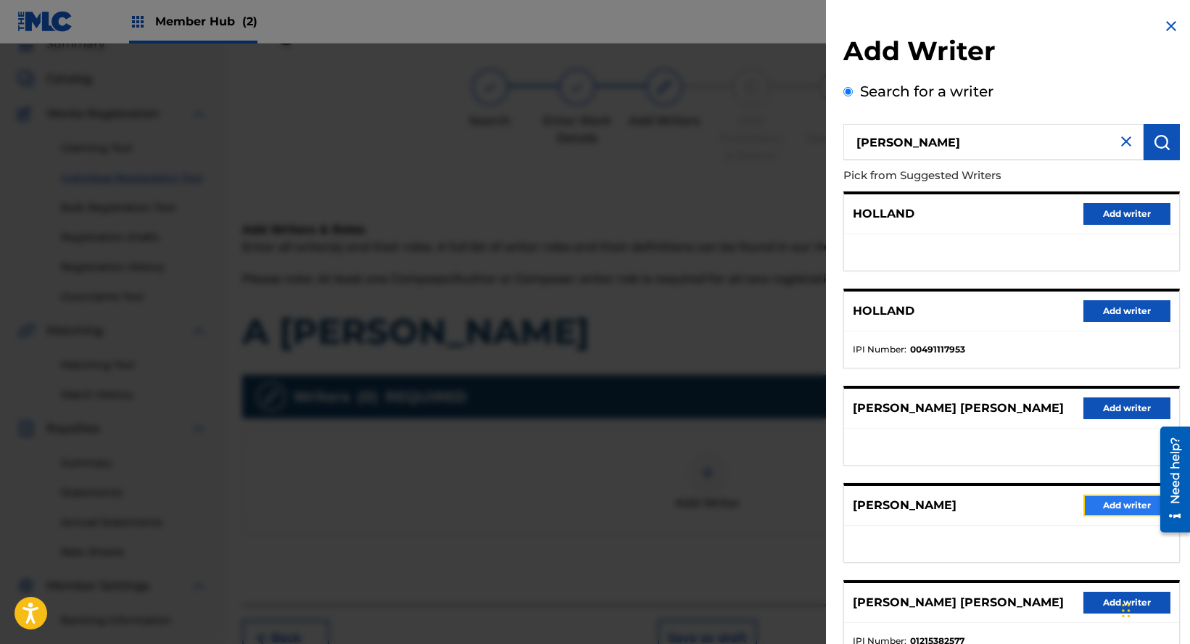
click at [1129, 505] on button "Add writer" at bounding box center [1127, 506] width 87 height 22
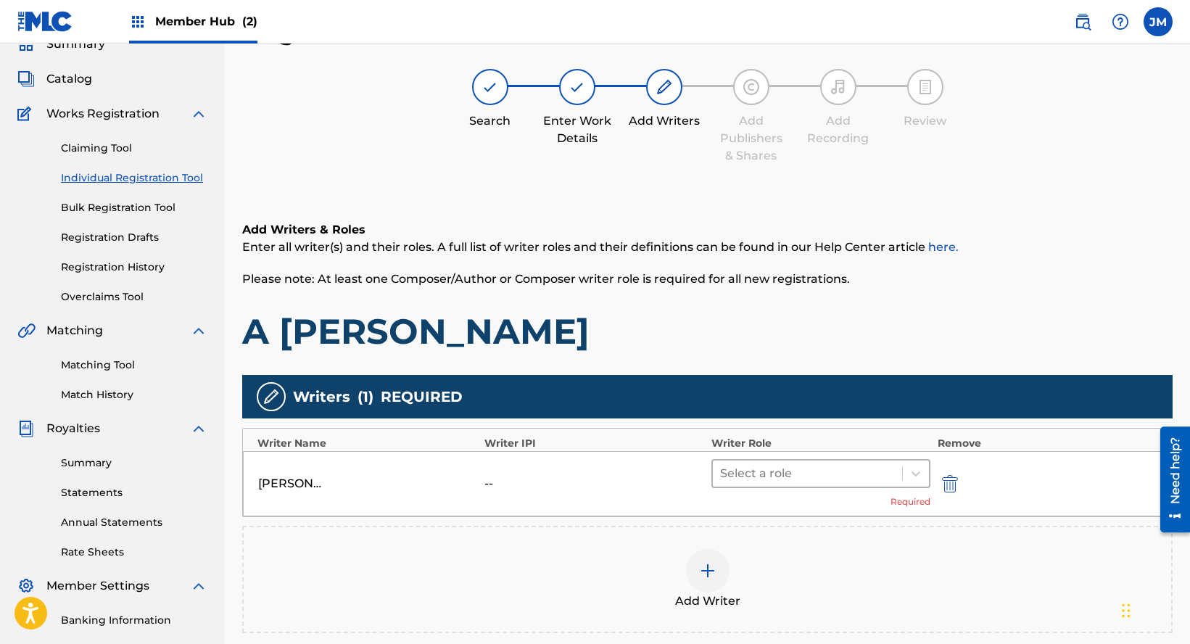
click at [782, 469] on div at bounding box center [807, 473] width 175 height 20
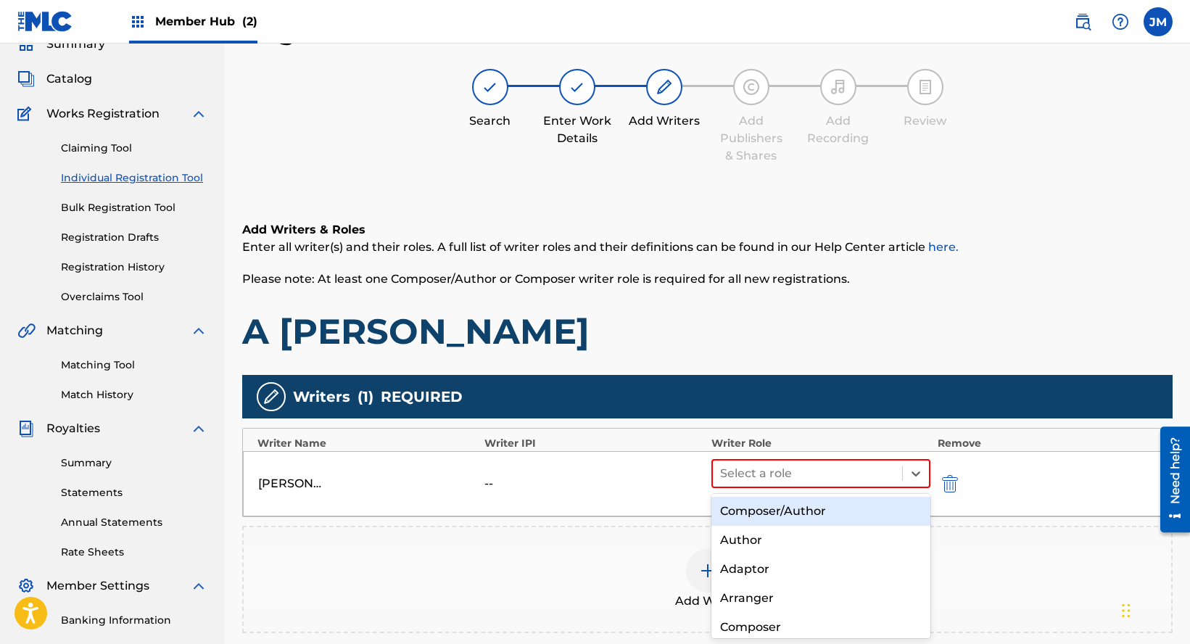
click at [762, 512] on div "Composer/Author" at bounding box center [821, 511] width 219 height 29
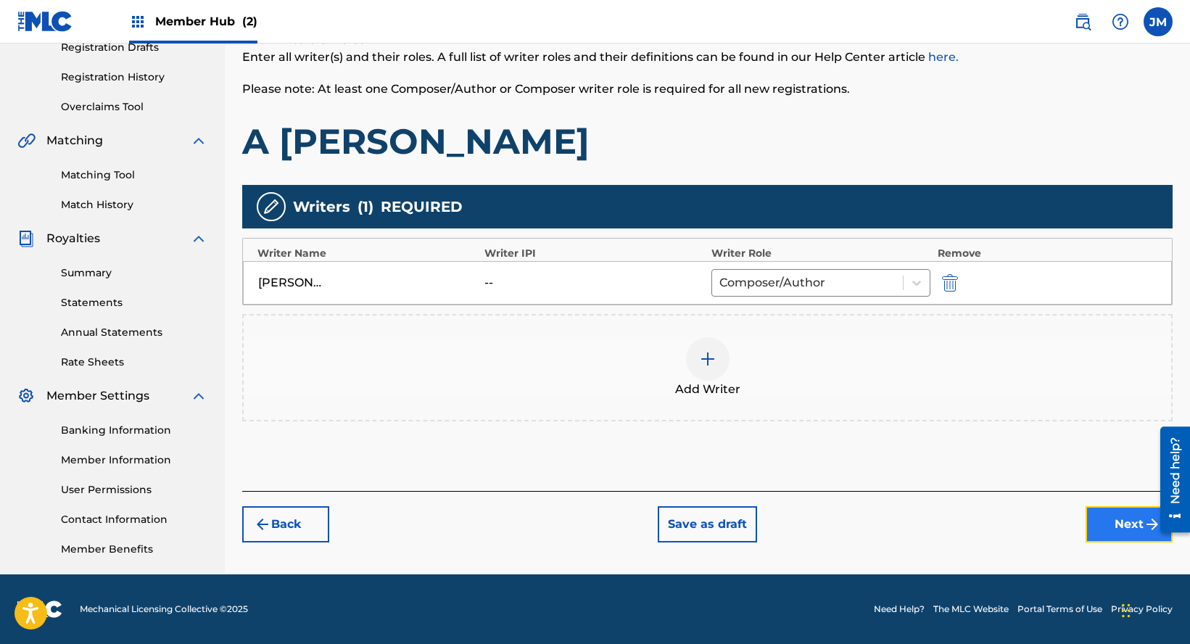
click at [1122, 511] on button "Next" at bounding box center [1129, 524] width 87 height 36
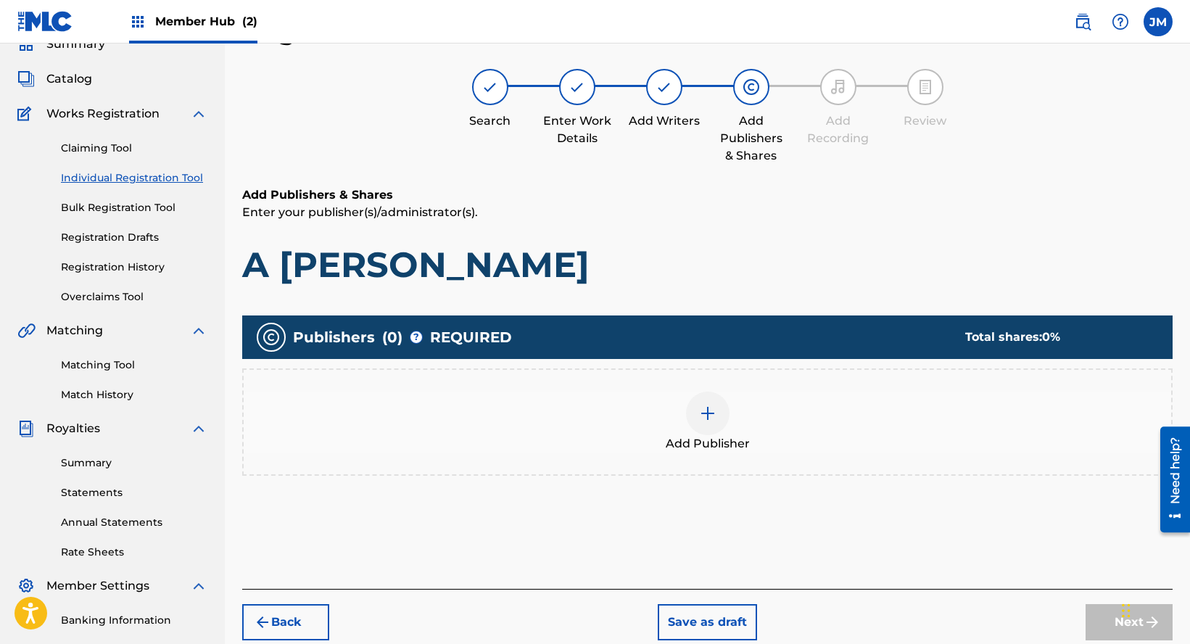
click at [772, 435] on div "Add Publisher" at bounding box center [708, 422] width 928 height 61
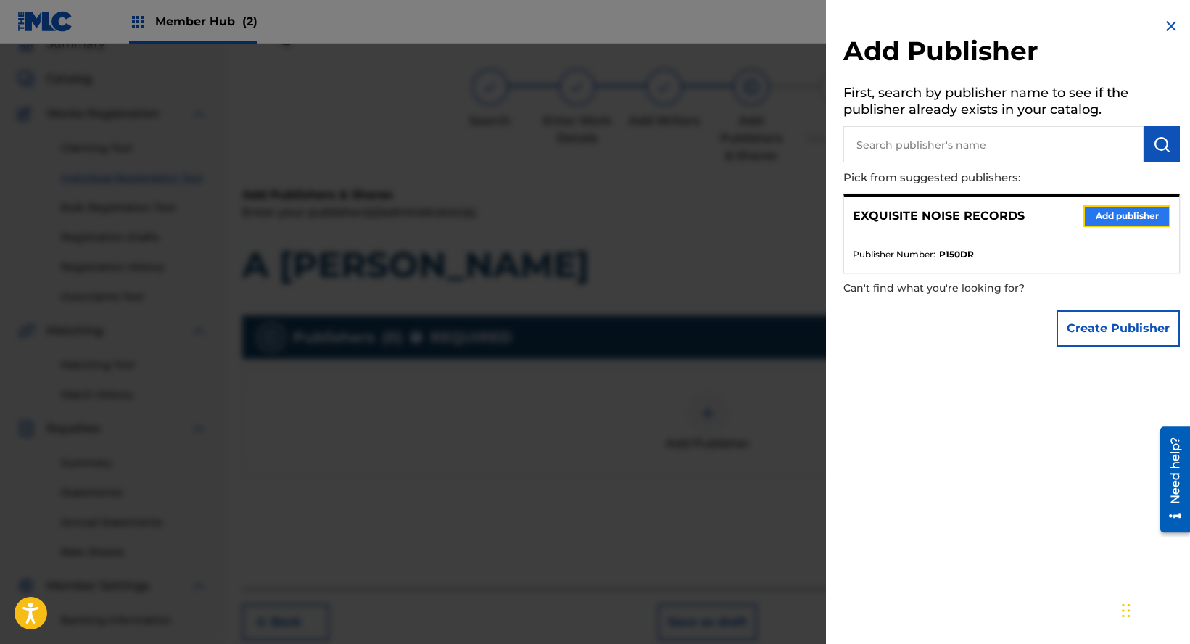
click at [1092, 217] on button "Add publisher" at bounding box center [1127, 216] width 87 height 22
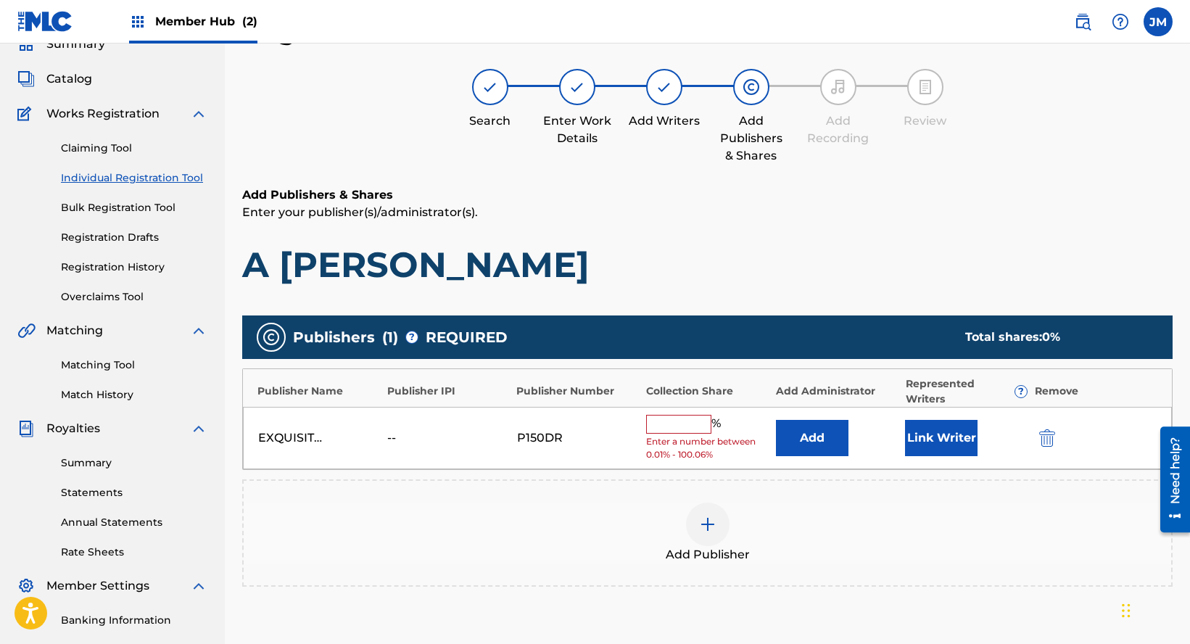
click at [675, 418] on input "text" at bounding box center [678, 424] width 65 height 19
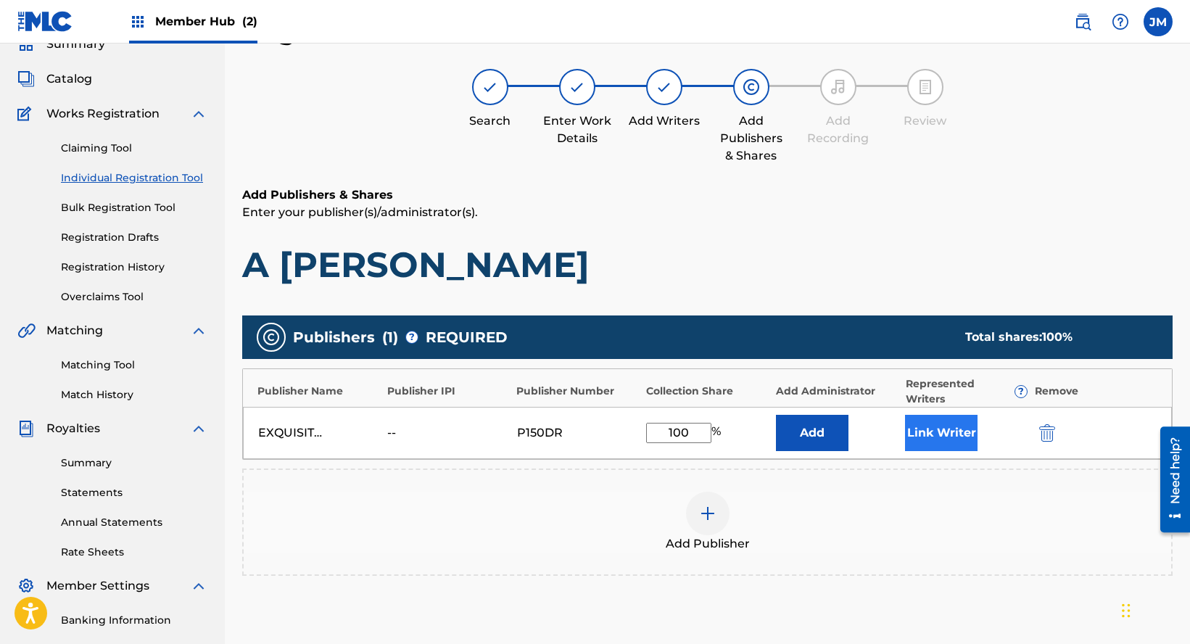
type input "100"
click at [929, 437] on button "Link Writer" at bounding box center [941, 433] width 73 height 36
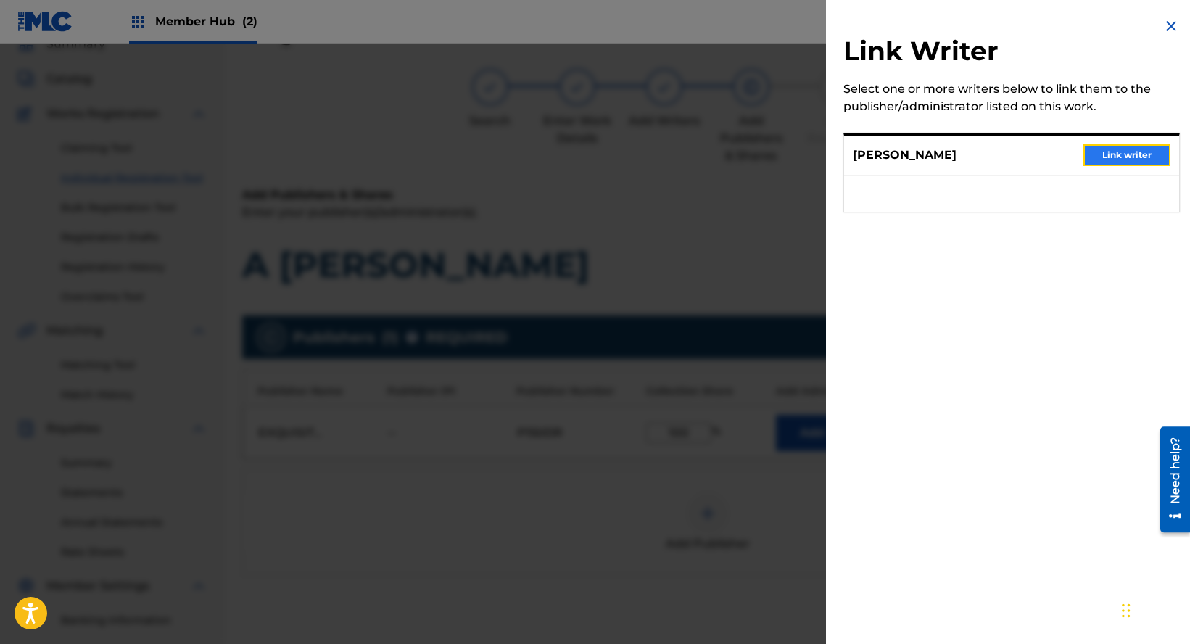
click at [1126, 150] on button "Link writer" at bounding box center [1127, 155] width 87 height 22
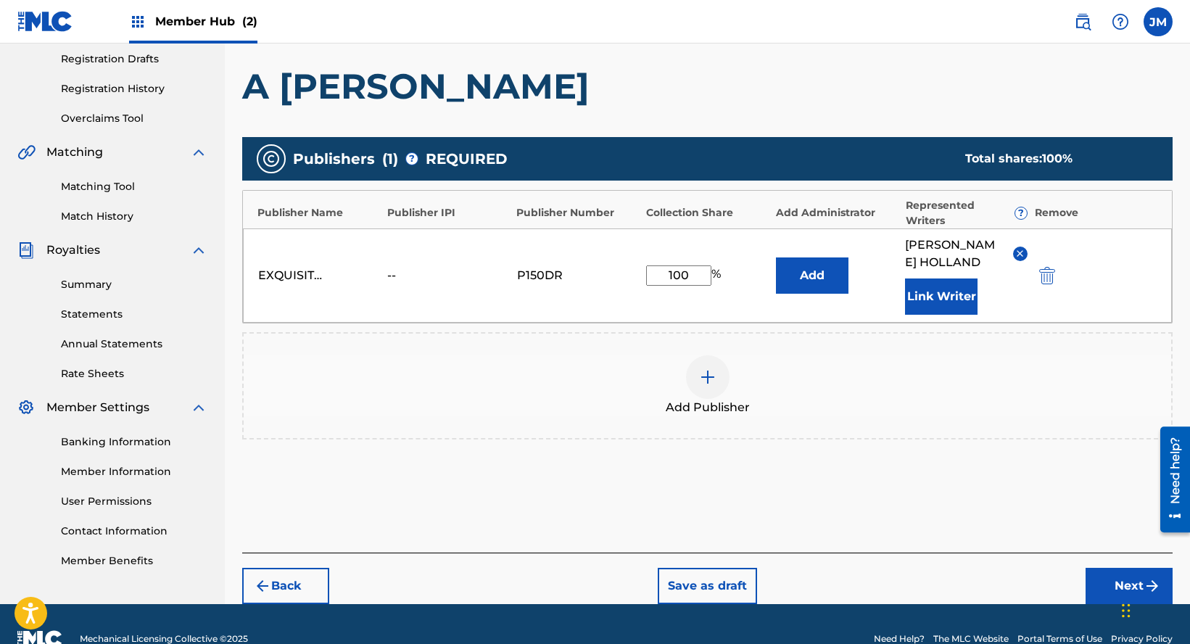
scroll to position [273, 0]
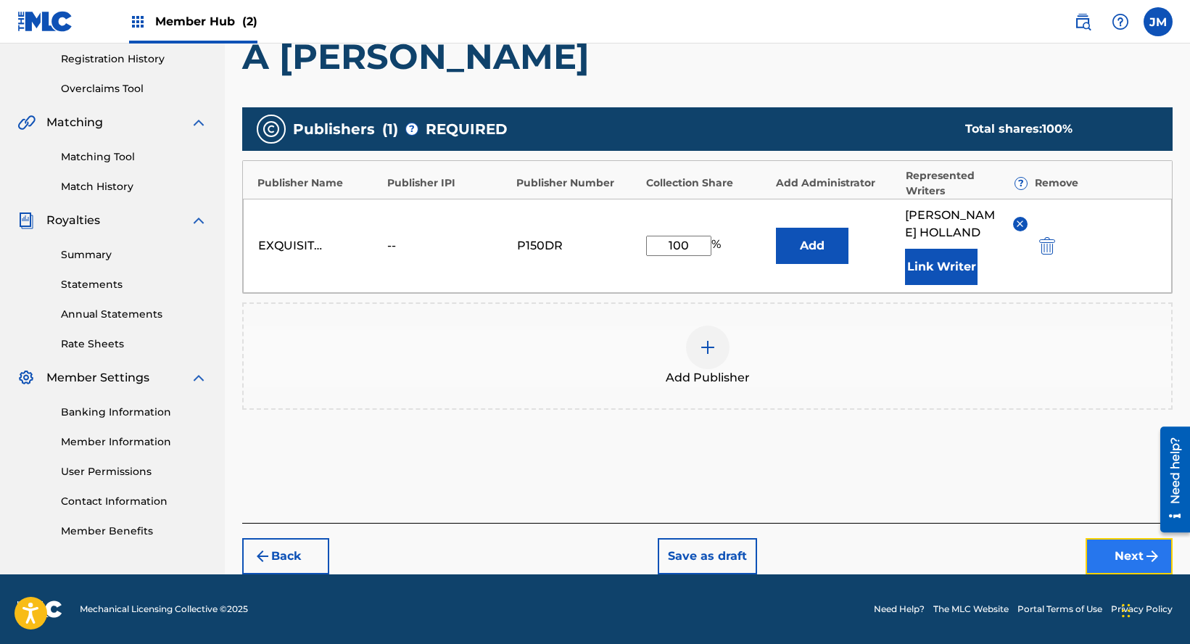
click at [1121, 556] on button "Next" at bounding box center [1129, 556] width 87 height 36
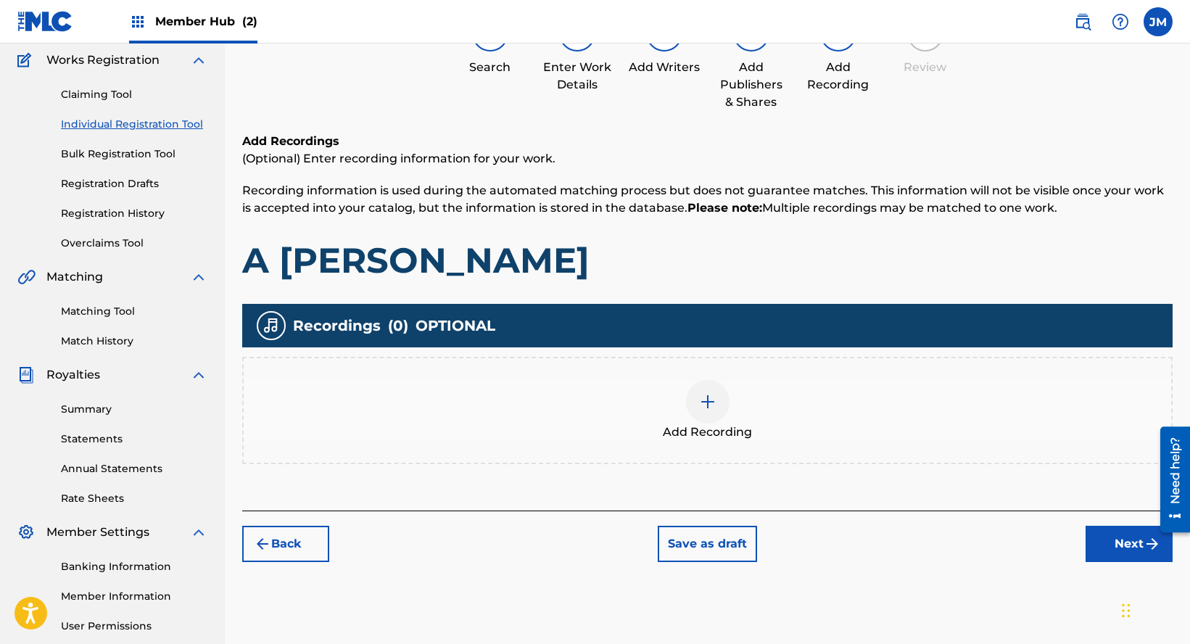
scroll to position [65, 0]
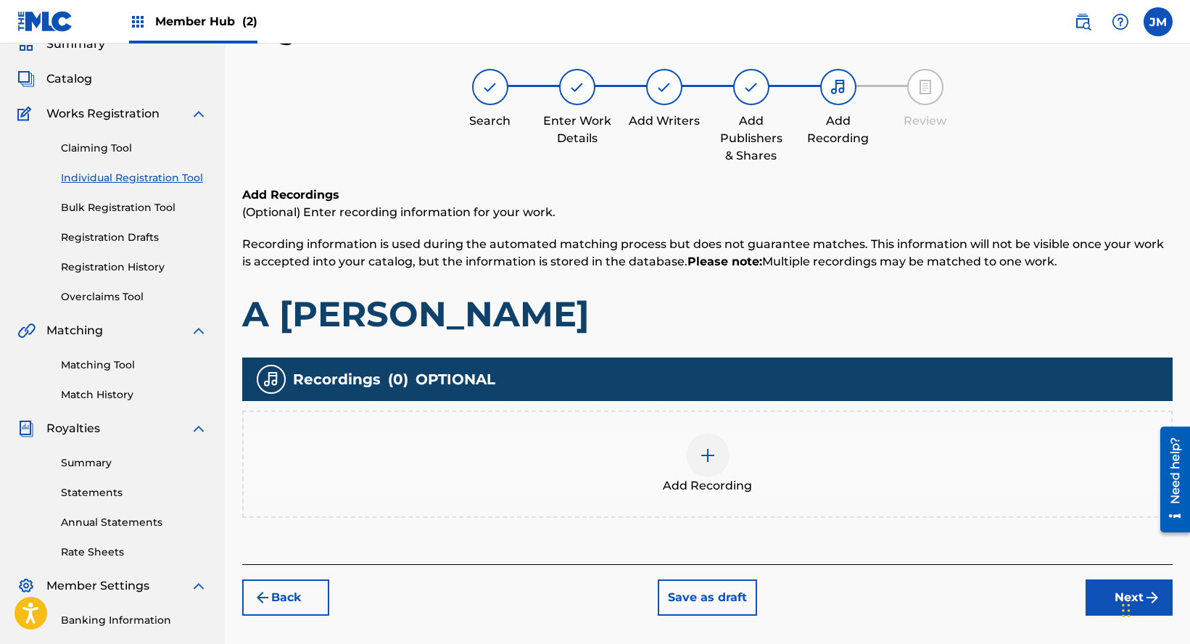
click at [714, 463] on img at bounding box center [707, 455] width 17 height 17
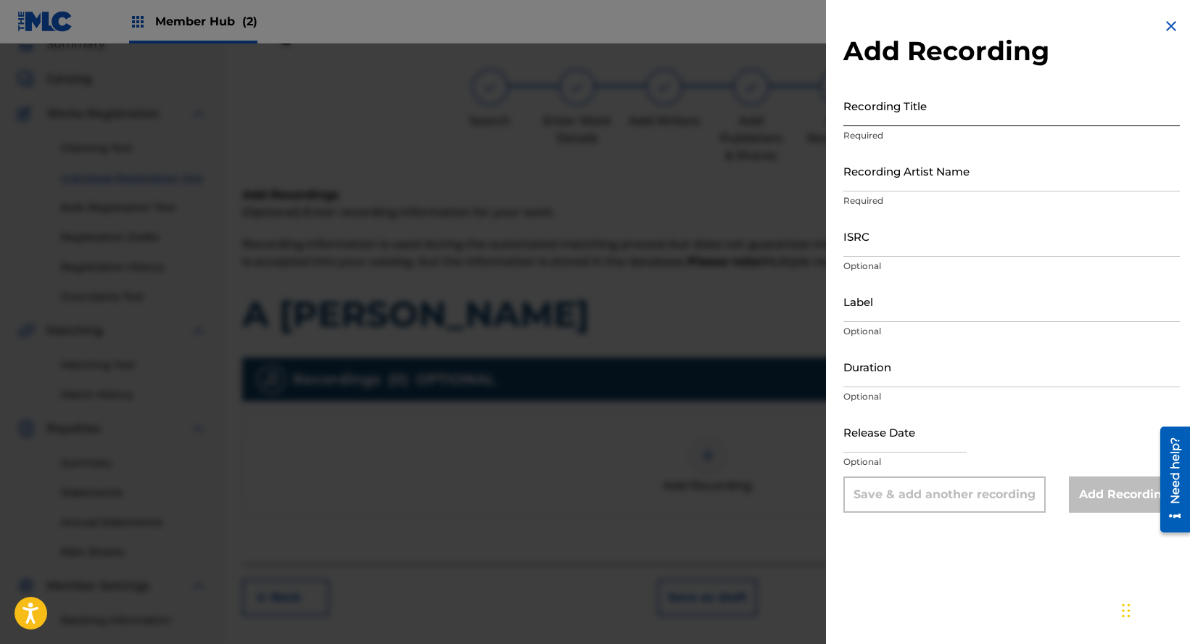
click at [968, 110] on input "Recording Title" at bounding box center [1012, 105] width 337 height 41
paste input "A [PERSON_NAME]"
type input "A [PERSON_NAME]"
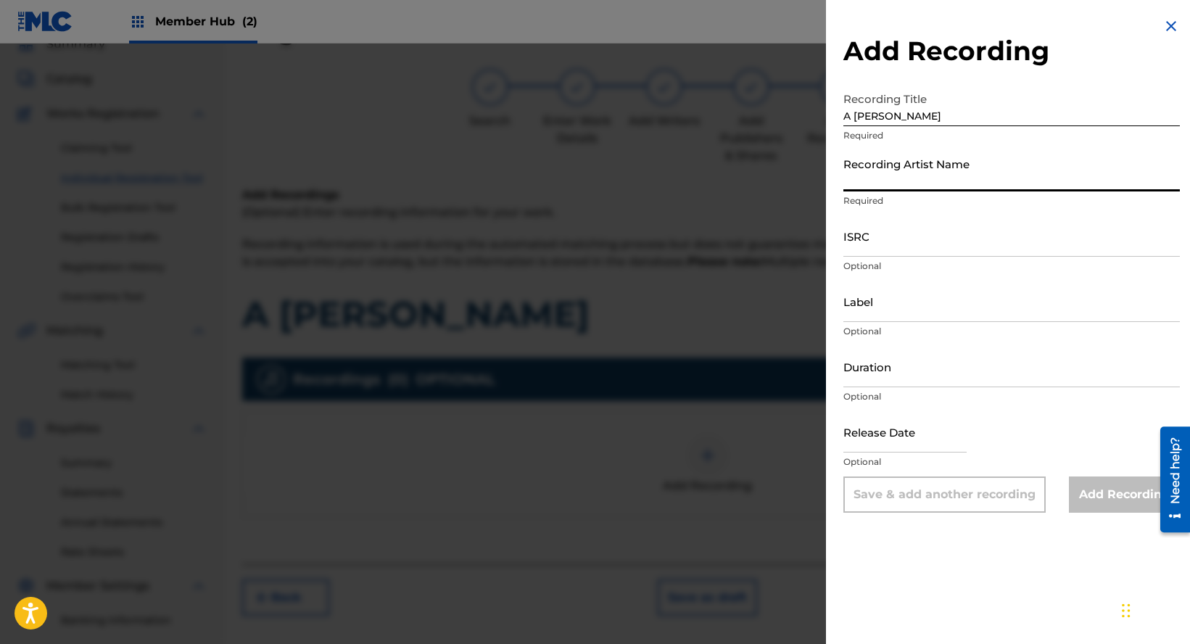
paste input "[PERSON_NAME]"
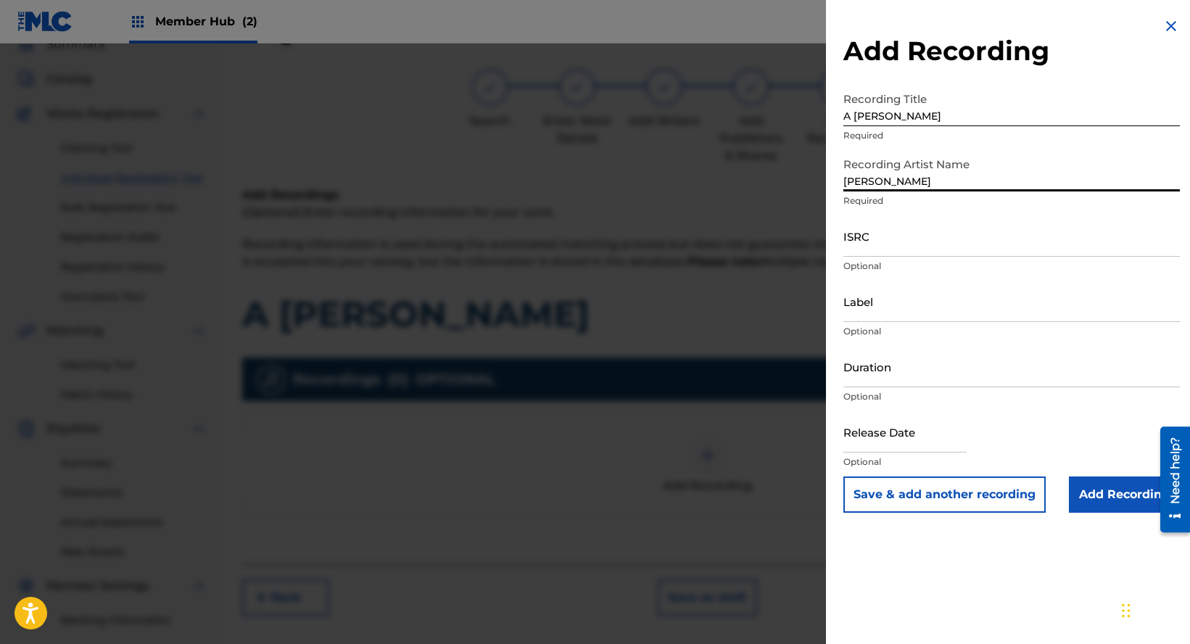
type input "[PERSON_NAME]"
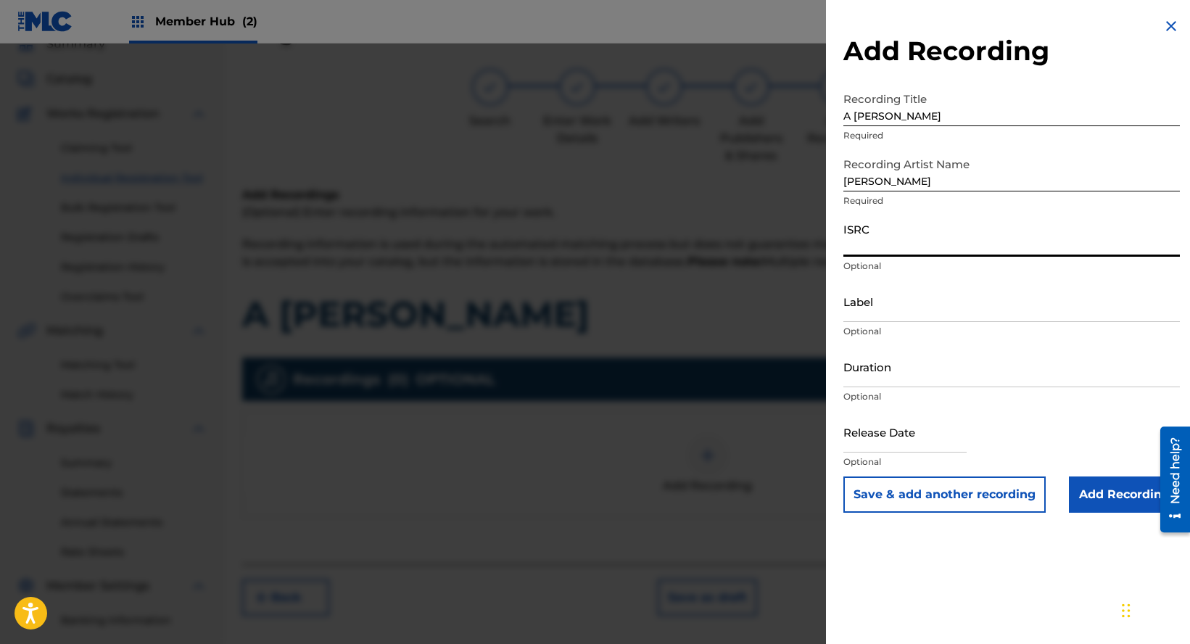
paste input "QZJRC2556025"
type input "QZJRC2556025"
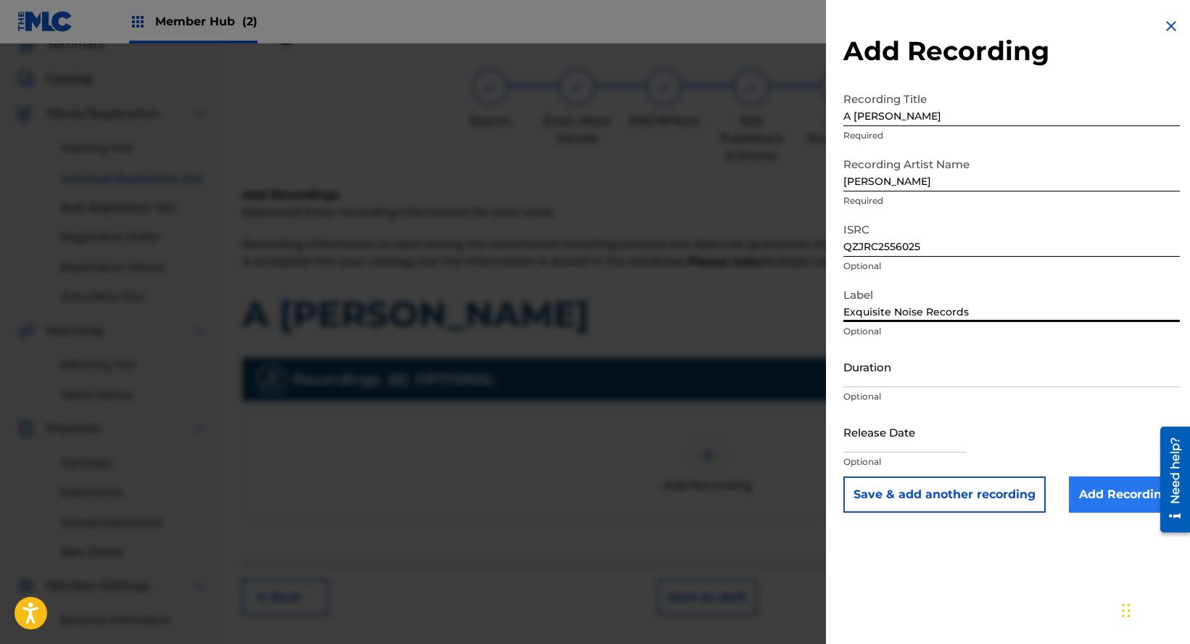
type input "Exquisite Noise Records"
click at [1098, 494] on input "Add Recording" at bounding box center [1124, 495] width 111 height 36
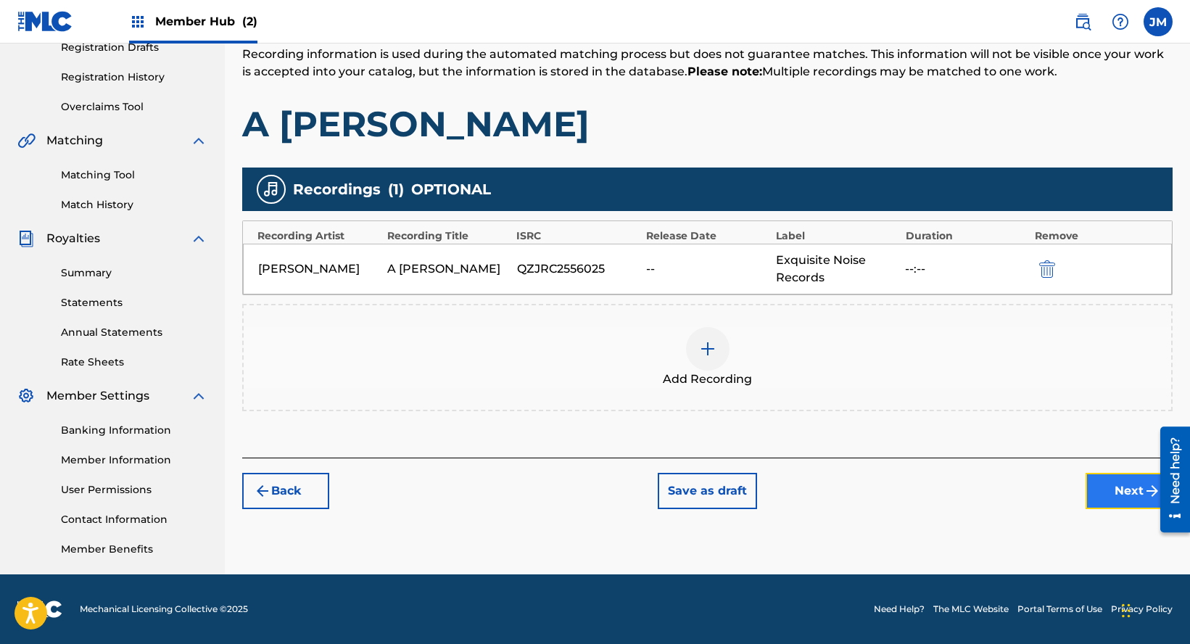
click at [1118, 481] on button "Next" at bounding box center [1129, 491] width 87 height 36
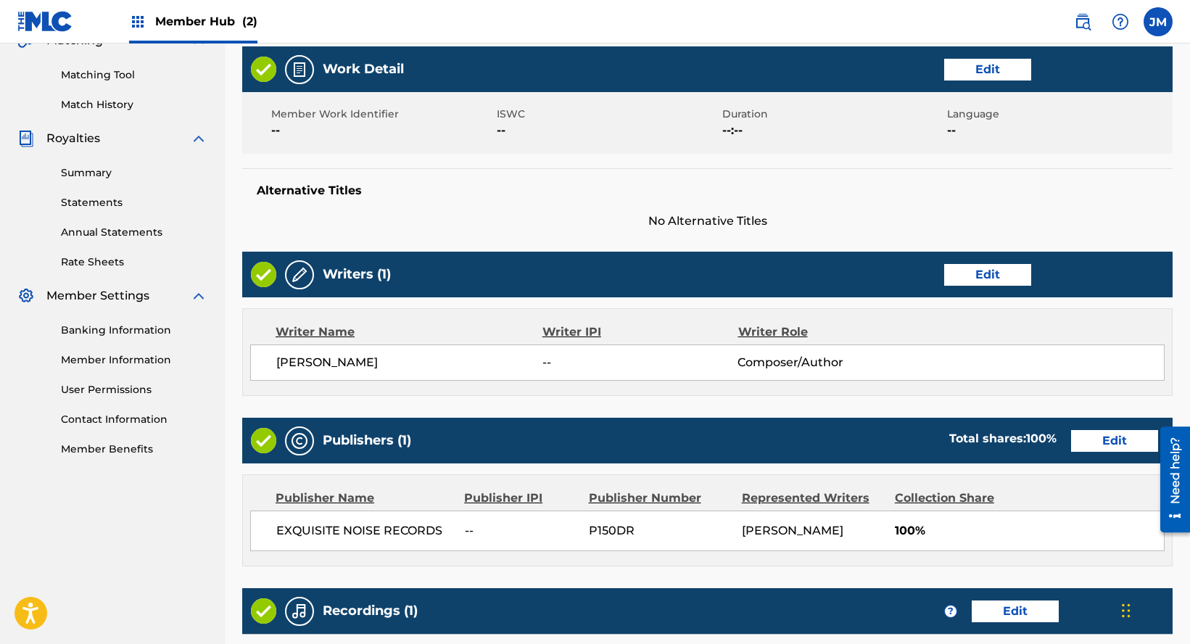
scroll to position [582, 0]
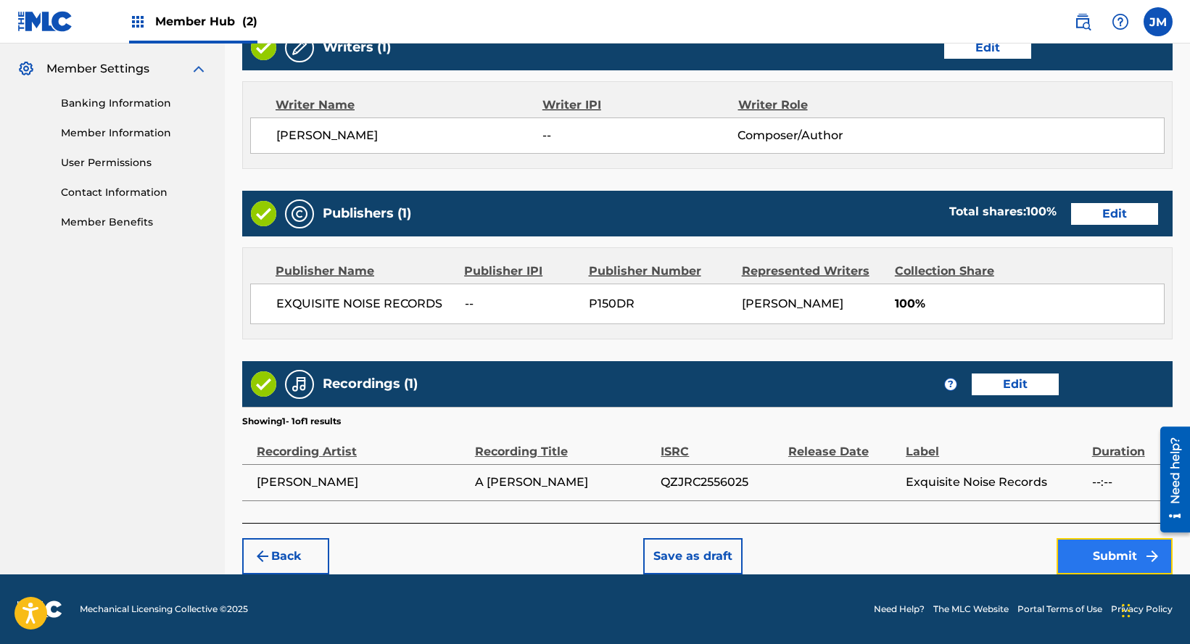
click at [1113, 553] on button "Submit" at bounding box center [1115, 556] width 116 height 36
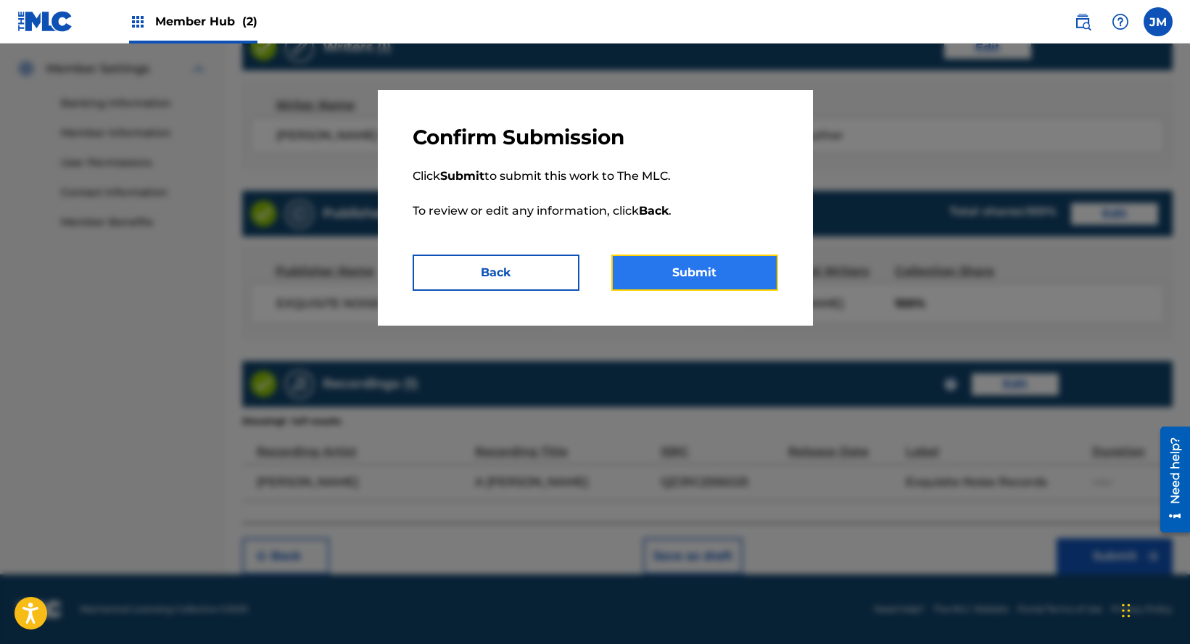
click at [684, 271] on button "Submit" at bounding box center [694, 273] width 167 height 36
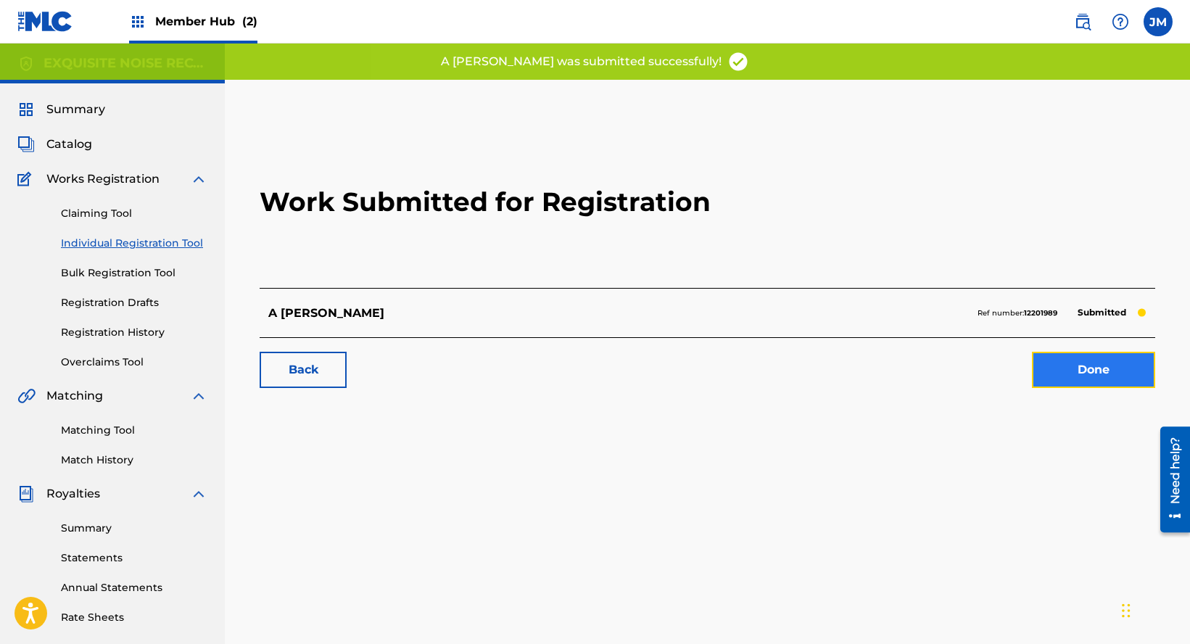
click at [1073, 374] on link "Done" at bounding box center [1093, 370] width 123 height 36
